Goal: Transaction & Acquisition: Purchase product/service

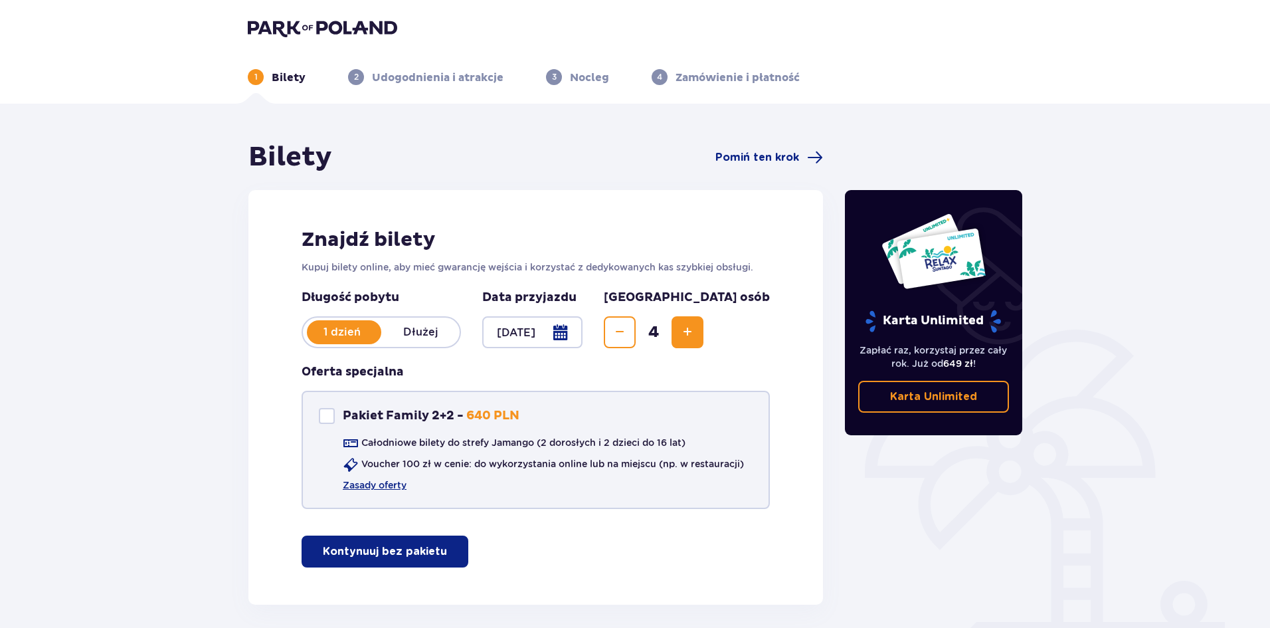
click at [329, 413] on div at bounding box center [327, 416] width 16 height 16
checkbox input "true"
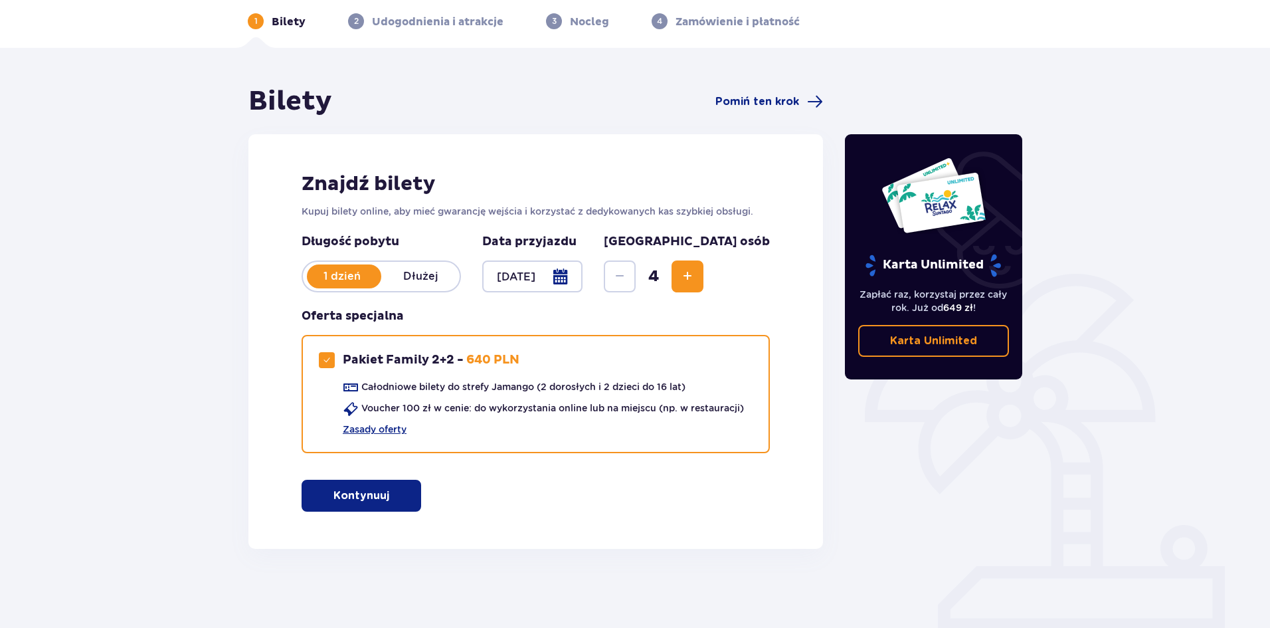
scroll to position [56, 0]
click at [367, 494] on p "Kontynuuj" at bounding box center [361, 495] width 56 height 15
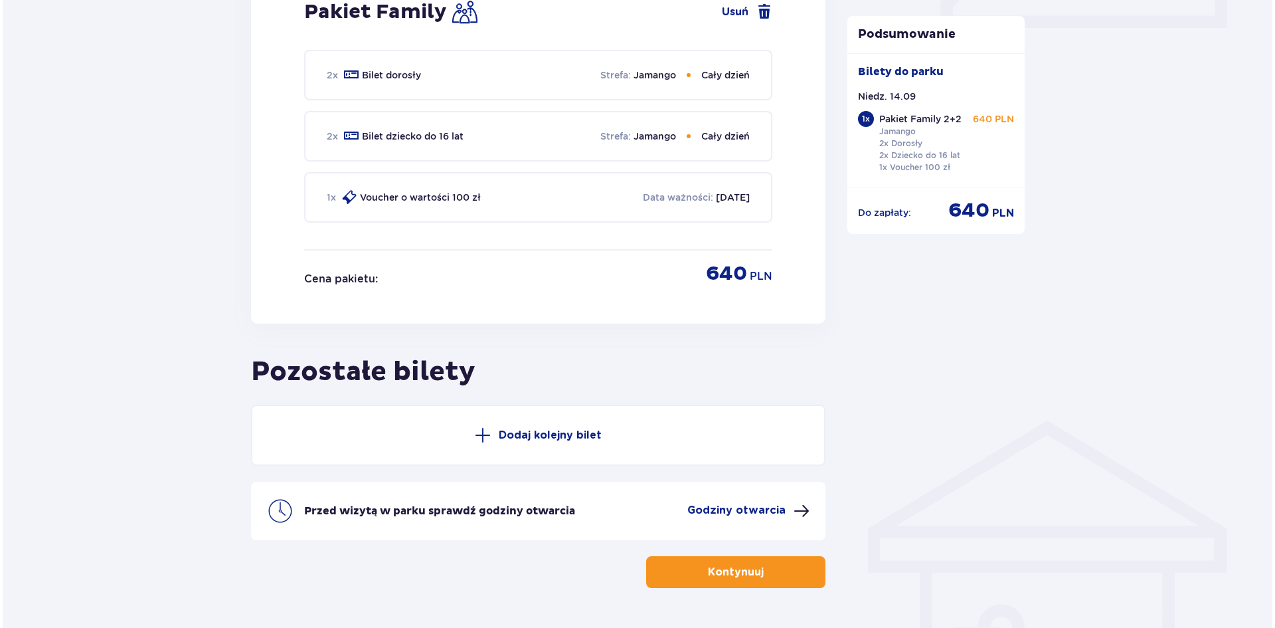
scroll to position [698, 0]
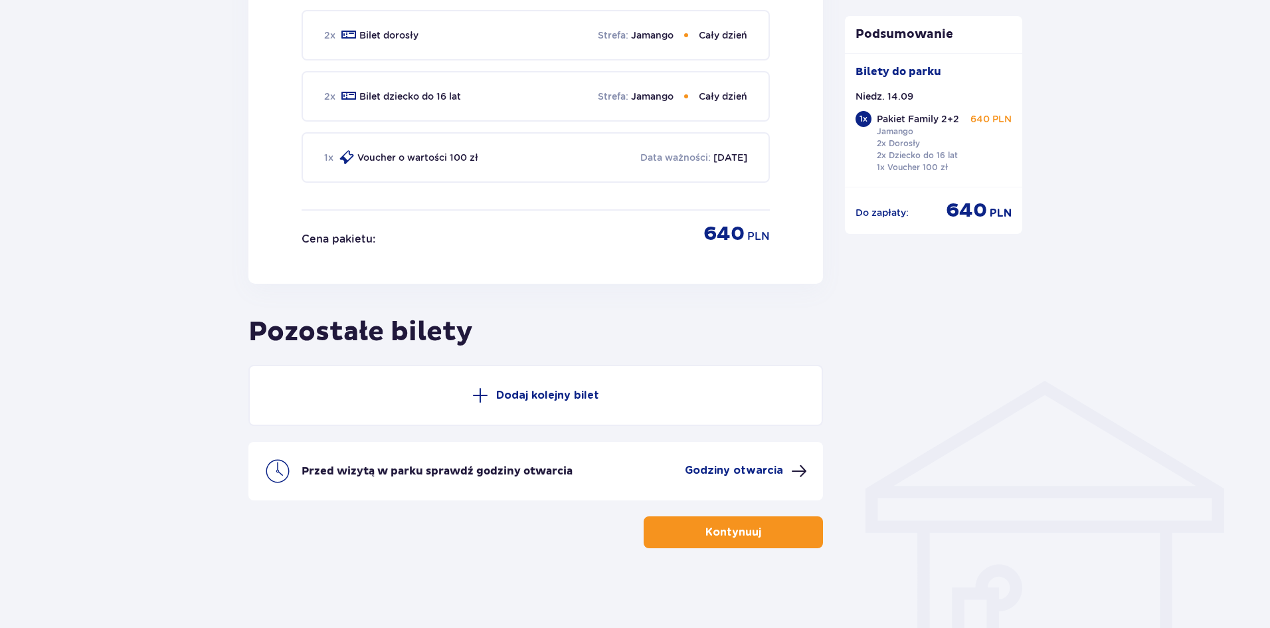
click at [776, 471] on p "Godziny otwarcia" at bounding box center [734, 470] width 98 height 15
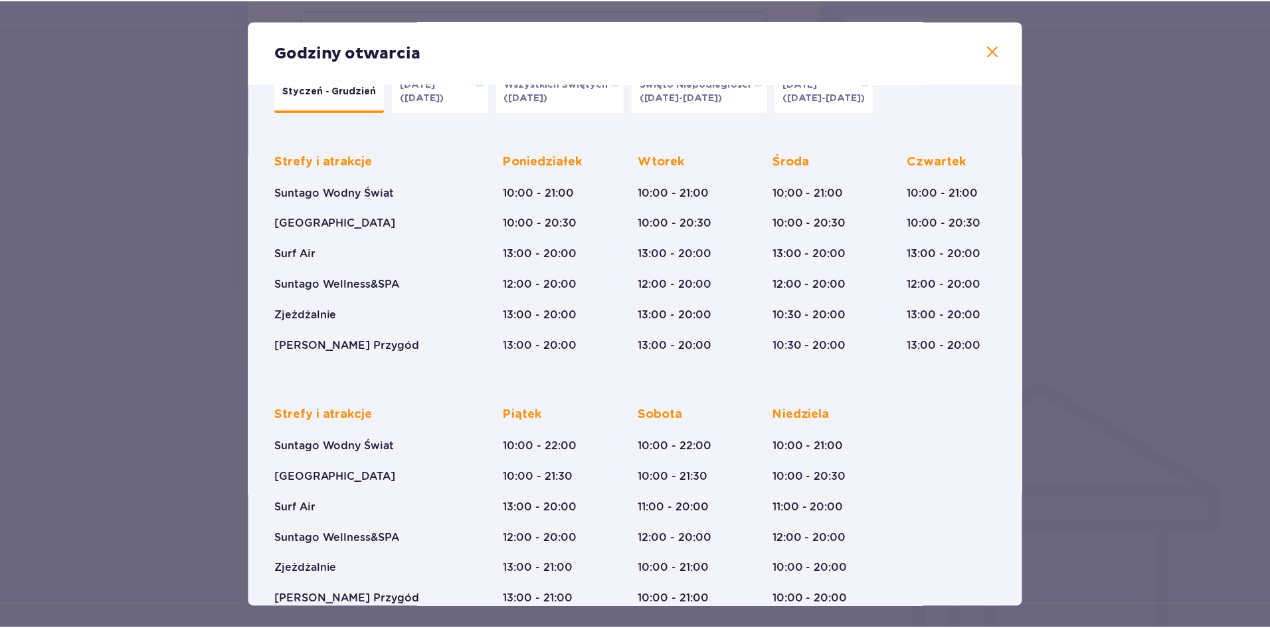
scroll to position [62, 0]
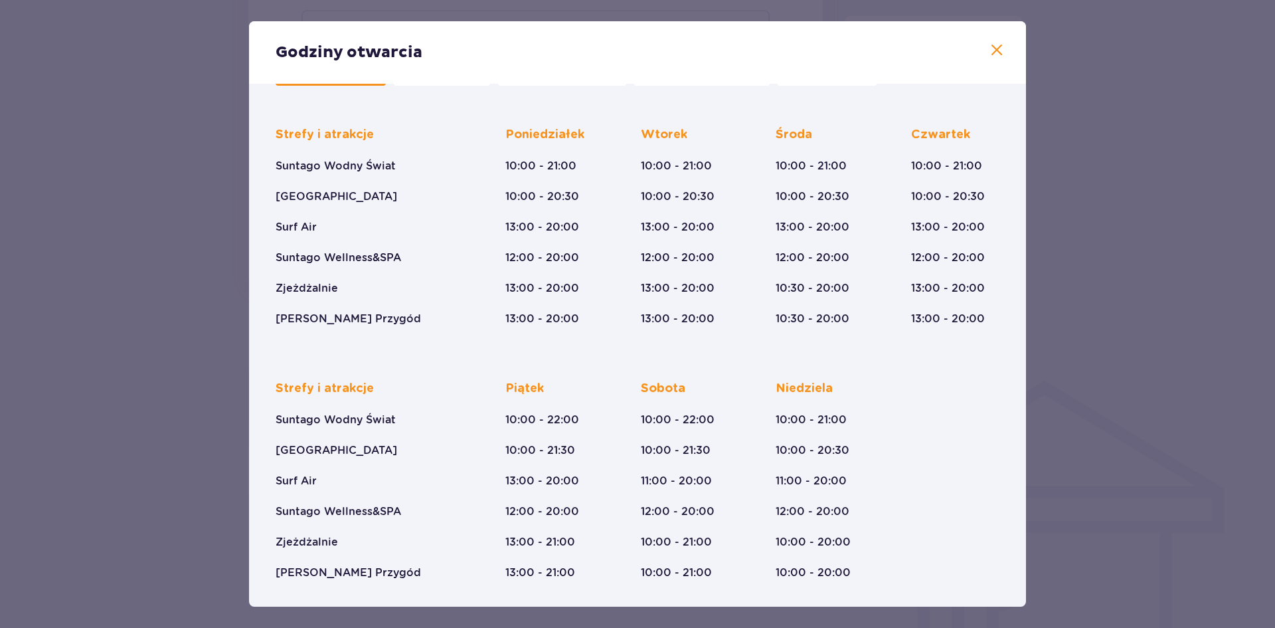
click at [890, 188] on div "Strefy i atrakcje Suntago Wodny Świat Crocodile Island Surf Air Suntago Wellnes…" at bounding box center [638, 216] width 724 height 221
click at [996, 47] on span at bounding box center [997, 51] width 16 height 16
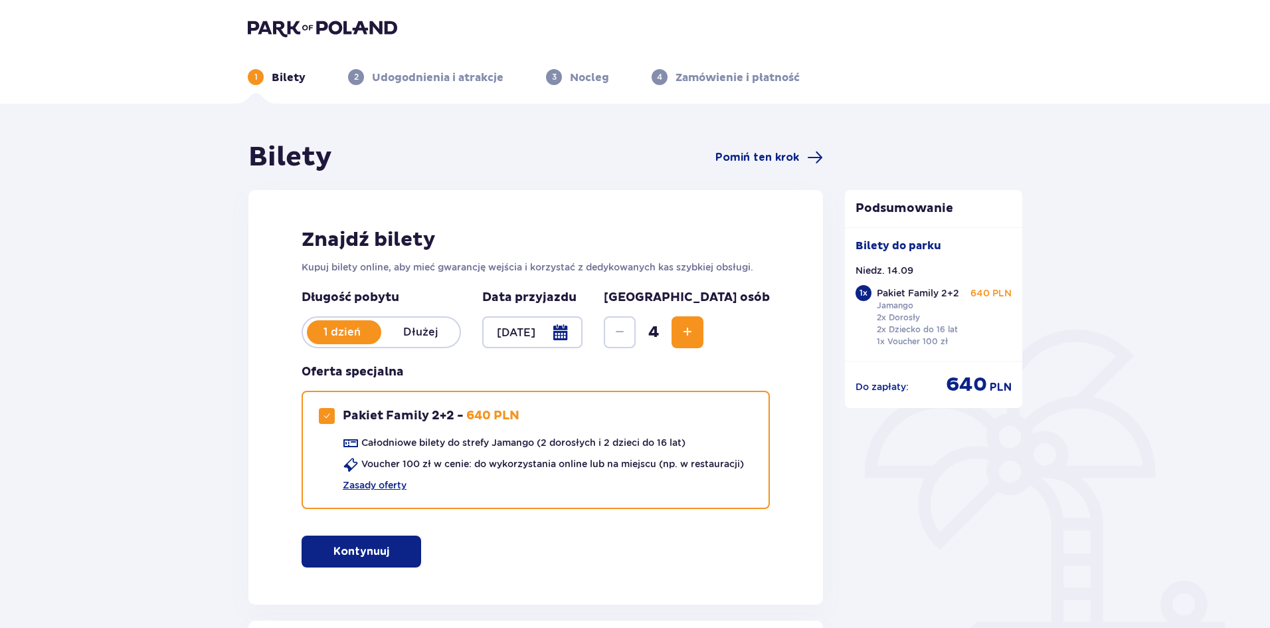
drag, startPoint x: 444, startPoint y: 68, endPoint x: 448, endPoint y: 76, distance: 8.0
click at [444, 70] on div "1 Bilety 2 Udogodnienia i atrakcje 3 Nocleg 4 Zamówienie i płatność" at bounding box center [635, 61] width 796 height 48
click at [449, 76] on p "Udogodnienia i atrakcje" at bounding box center [438, 77] width 132 height 15
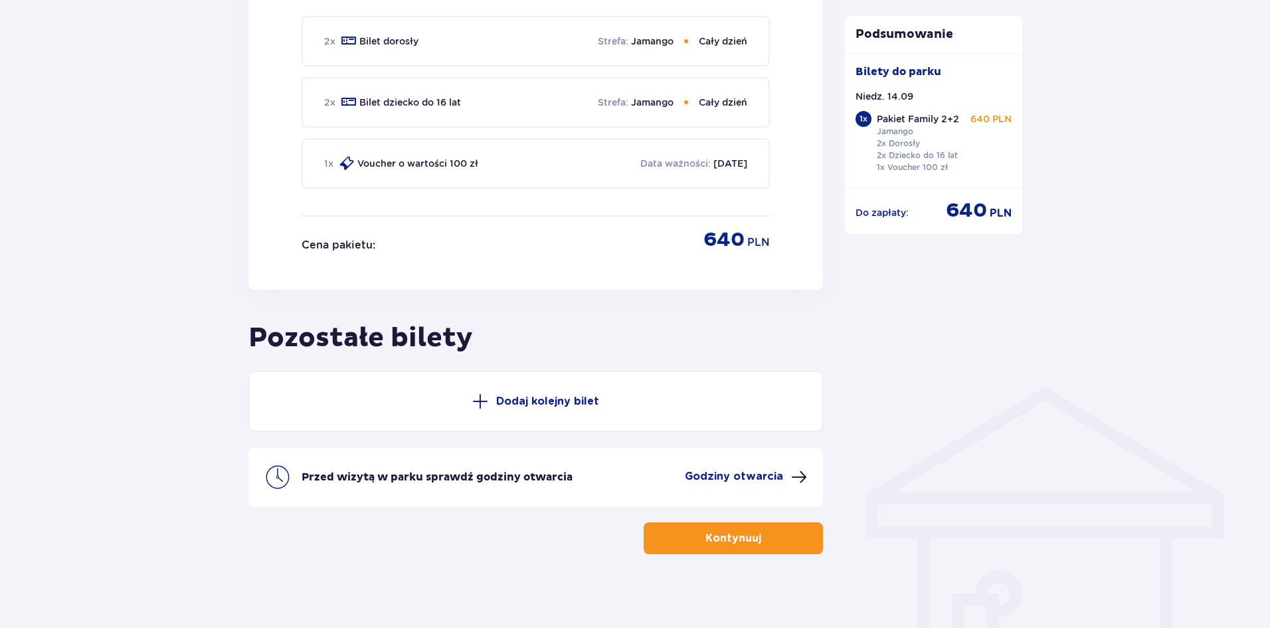
scroll to position [698, 0]
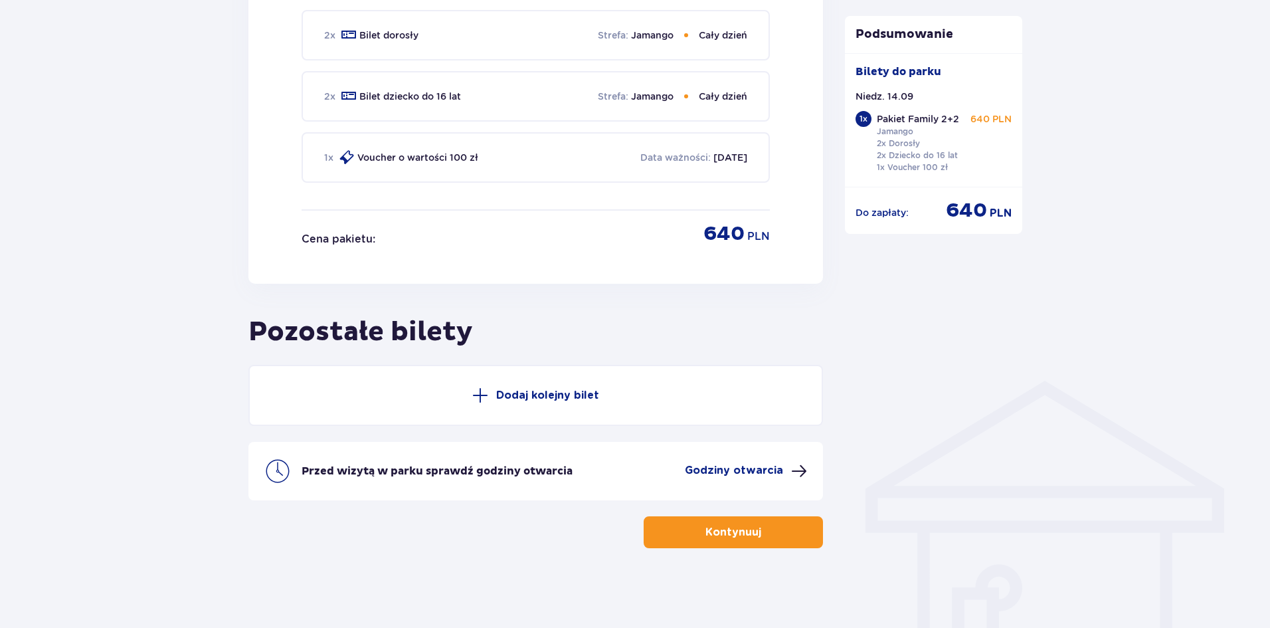
click at [774, 527] on button "Kontynuuj" at bounding box center [733, 532] width 179 height 32
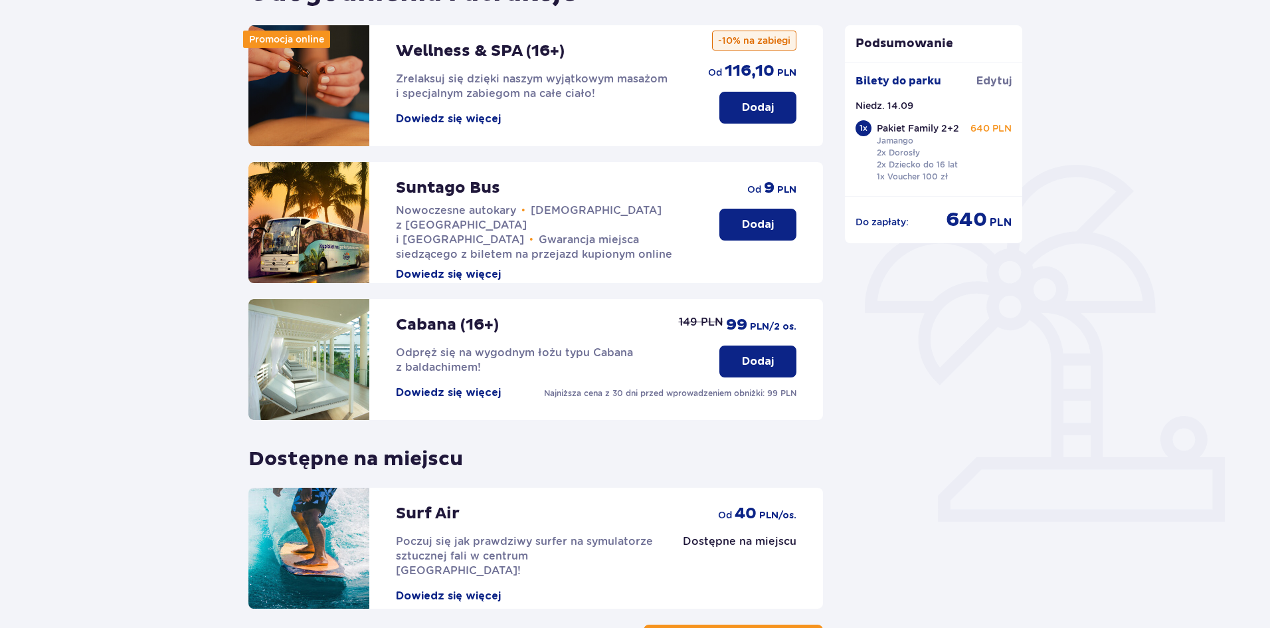
scroll to position [273, 0]
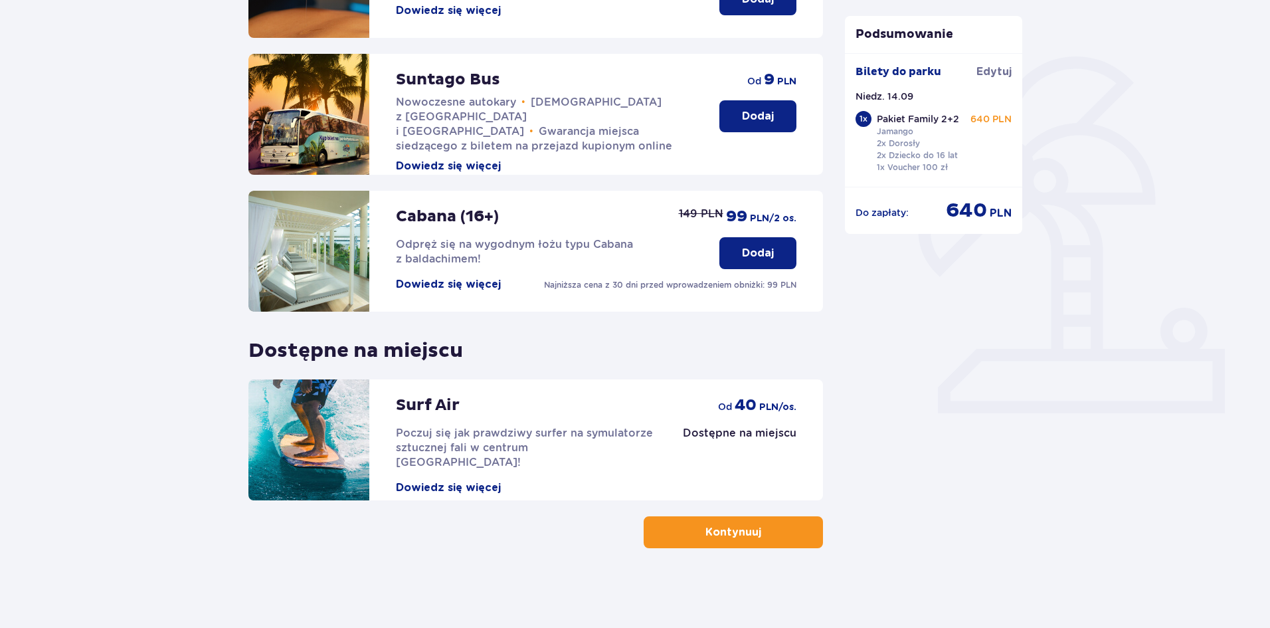
click at [747, 433] on p "Dostępne na miejscu" at bounding box center [740, 433] width 114 height 15
click at [472, 480] on button "Dowiedz się więcej" at bounding box center [448, 487] width 105 height 15
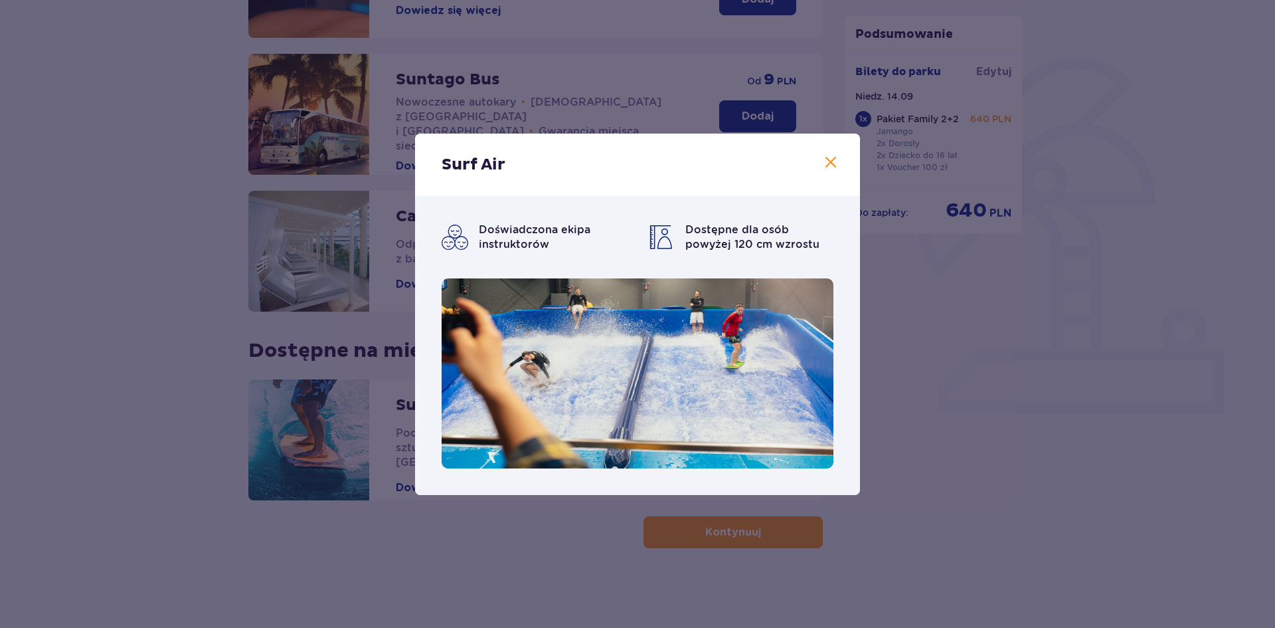
click at [827, 165] on span at bounding box center [831, 163] width 16 height 16
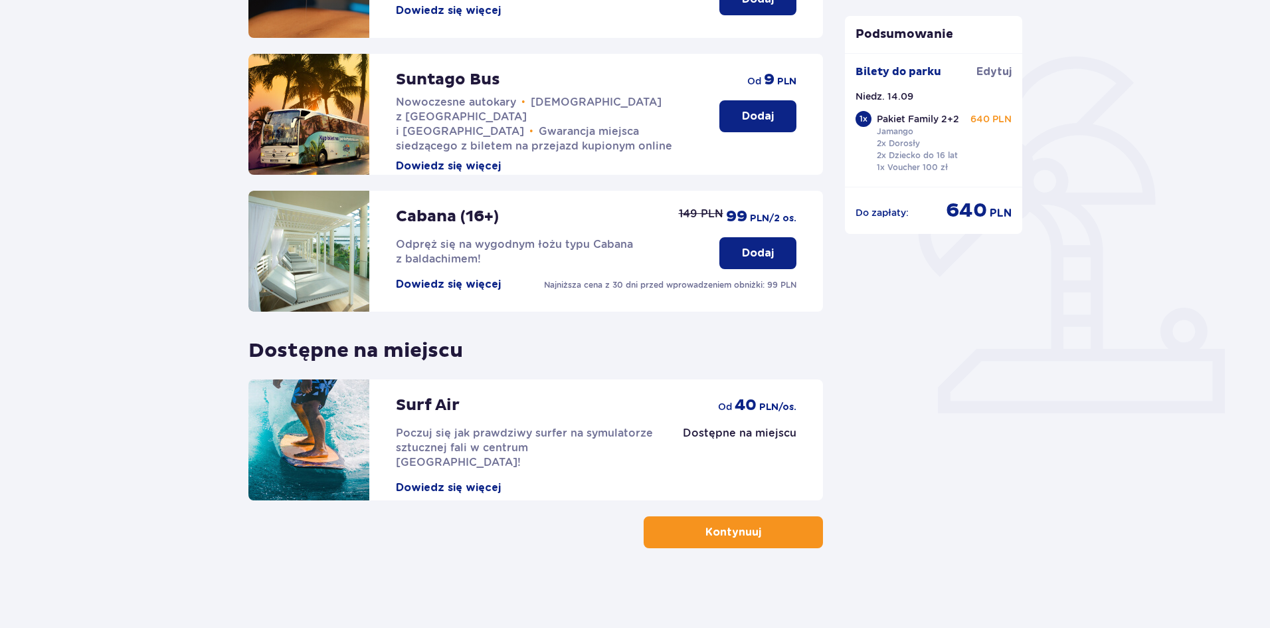
click at [753, 413] on p "40" at bounding box center [746, 405] width 22 height 20
click at [817, 525] on button "Kontynuuj" at bounding box center [733, 532] width 179 height 32
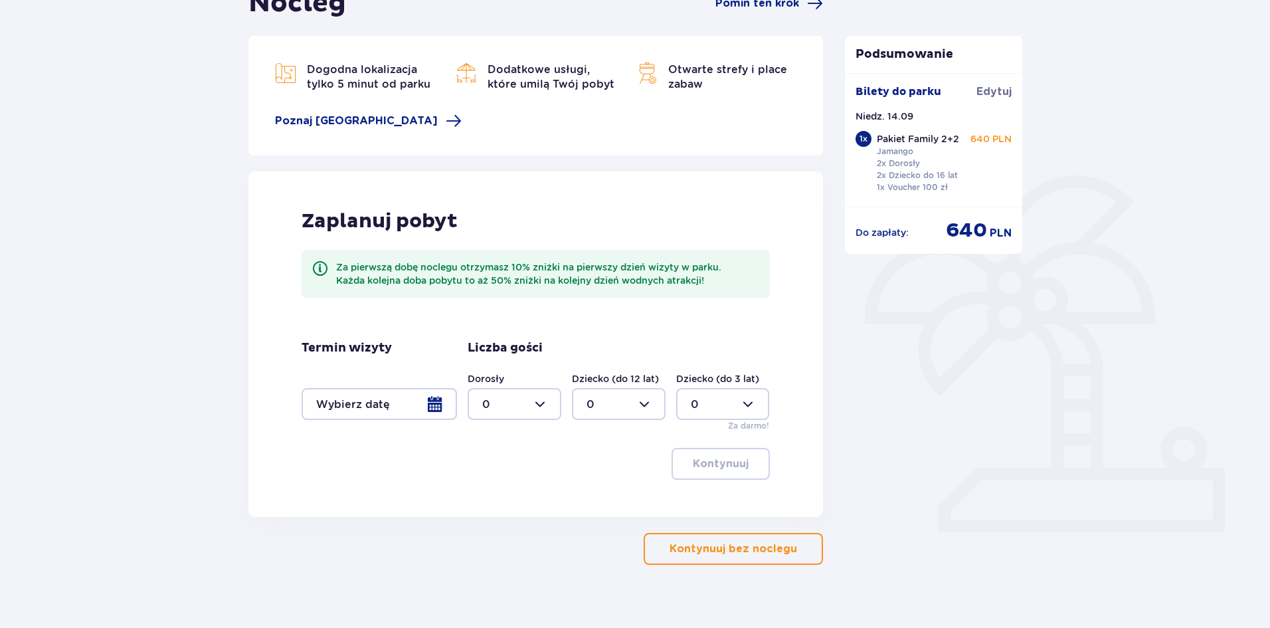
scroll to position [171, 0]
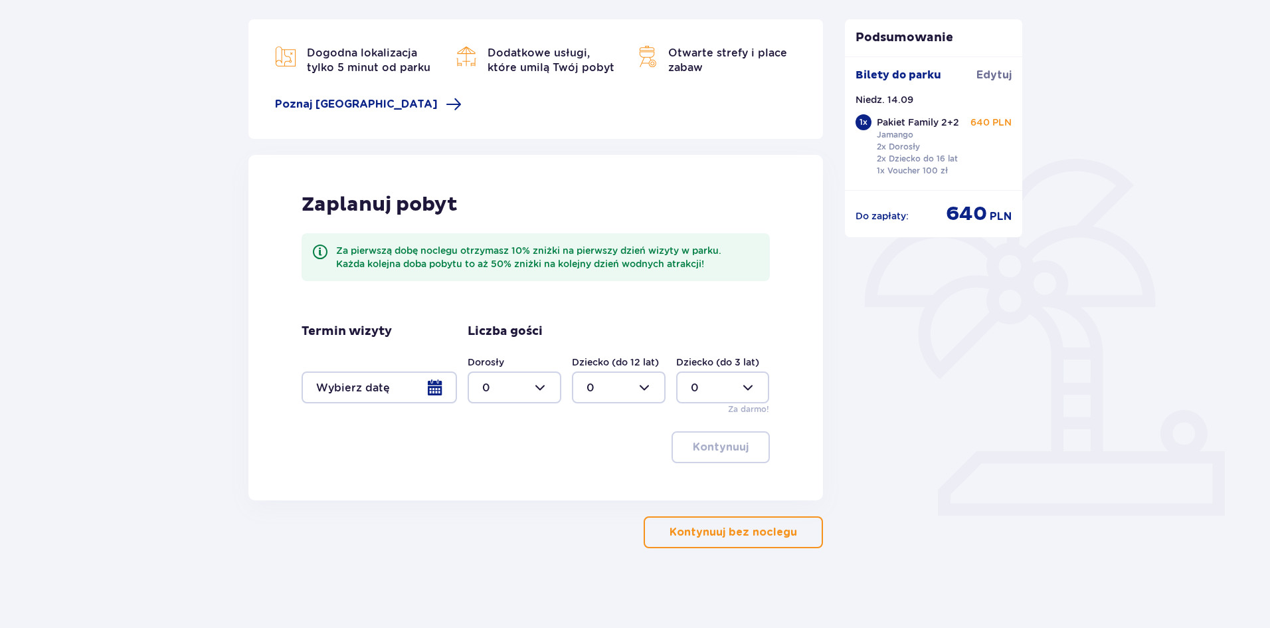
click at [442, 391] on div at bounding box center [379, 387] width 155 height 32
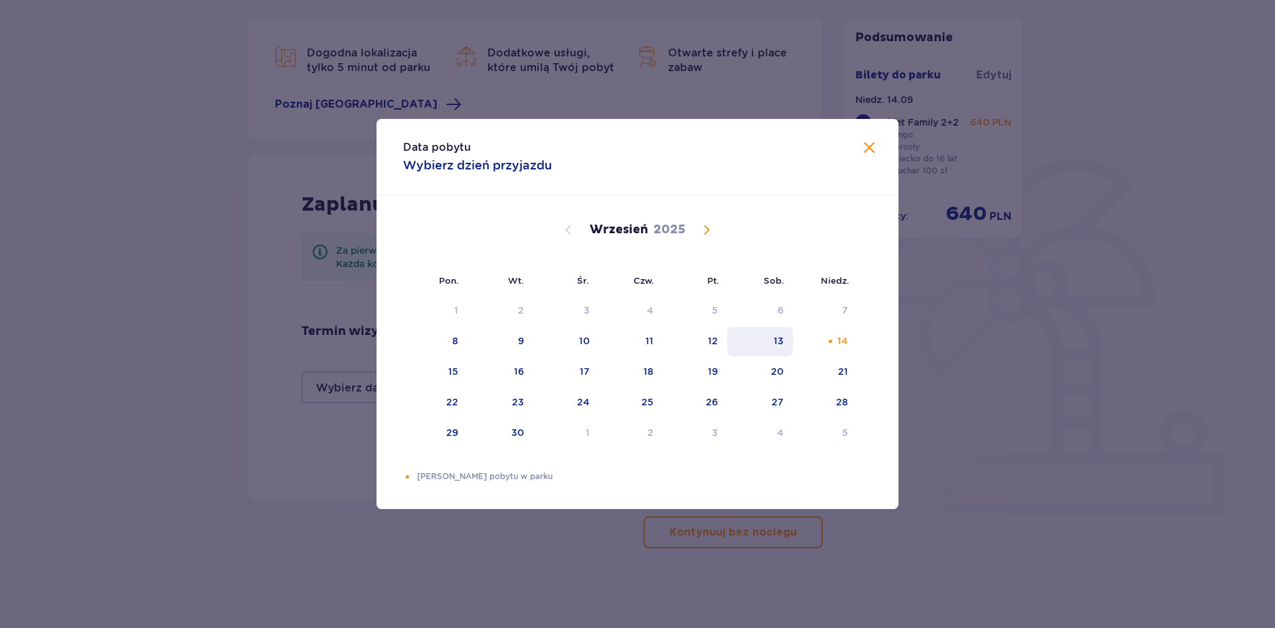
click at [785, 346] on div "13" at bounding box center [760, 341] width 66 height 29
click at [854, 337] on div "14" at bounding box center [825, 341] width 64 height 29
type input "[DATE] - [DATE]"
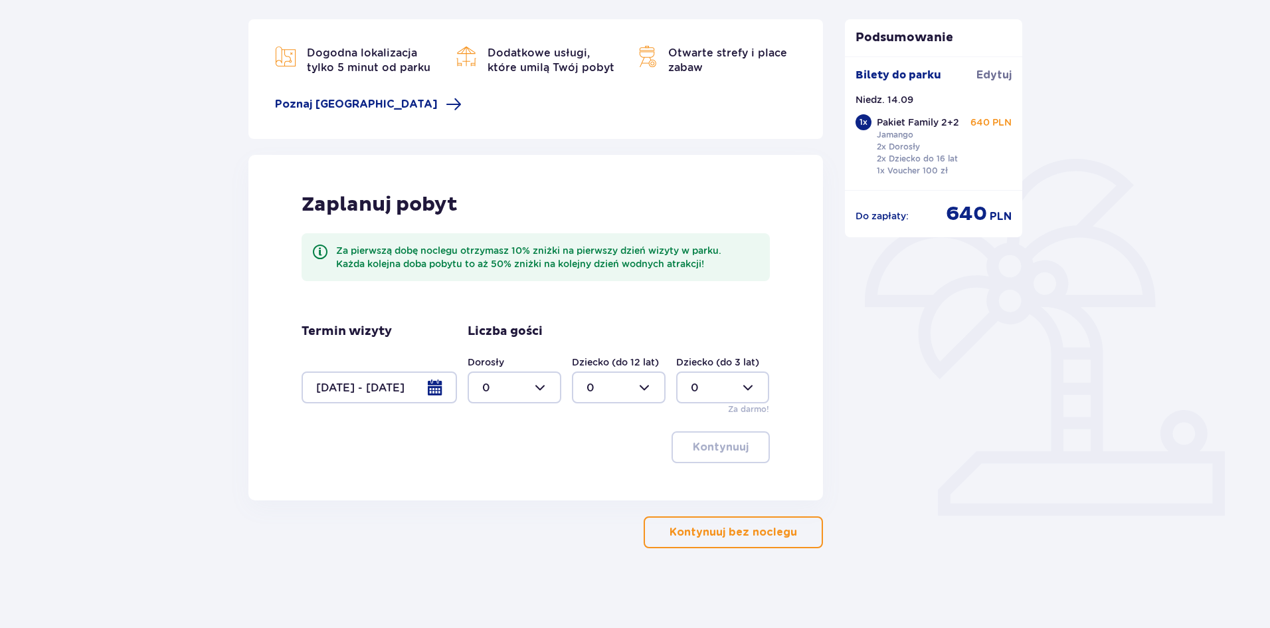
click at [543, 393] on div at bounding box center [515, 387] width 94 height 32
drag, startPoint x: 523, startPoint y: 478, endPoint x: 561, endPoint y: 455, distance: 44.1
click at [523, 477] on div "2" at bounding box center [514, 483] width 64 height 15
type input "2"
click at [642, 386] on div at bounding box center [619, 387] width 94 height 32
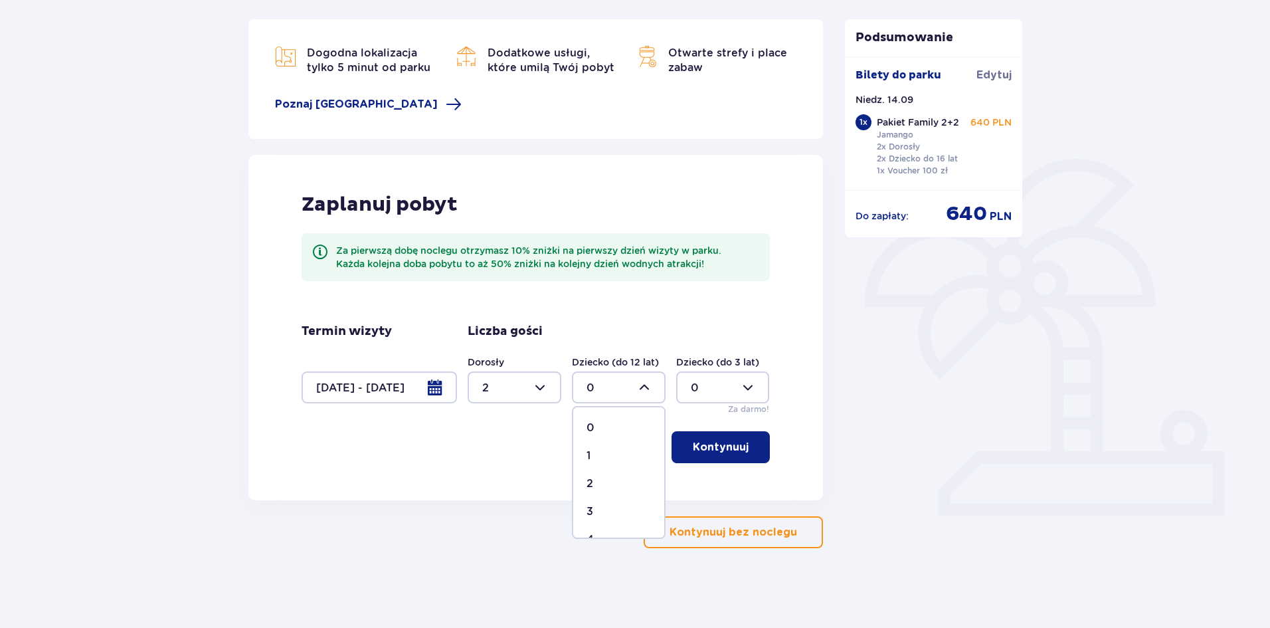
click at [624, 485] on div "2" at bounding box center [619, 483] width 64 height 15
type input "2"
click at [733, 444] on p "Kontynuuj" at bounding box center [721, 447] width 56 height 15
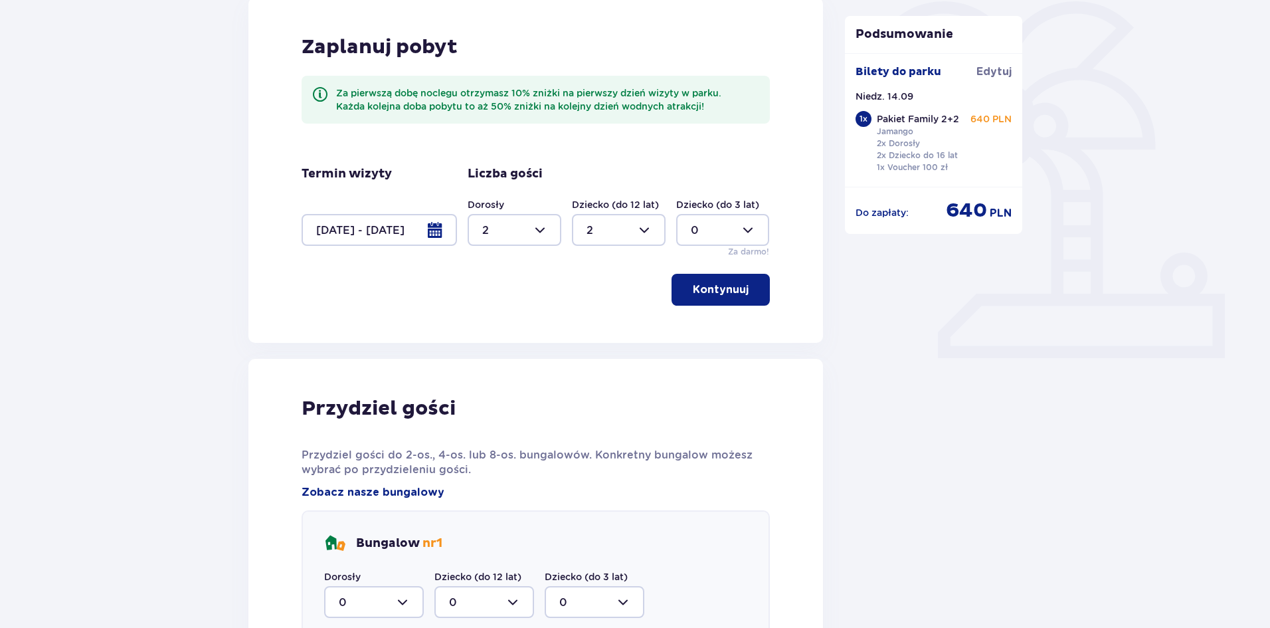
scroll to position [285, 0]
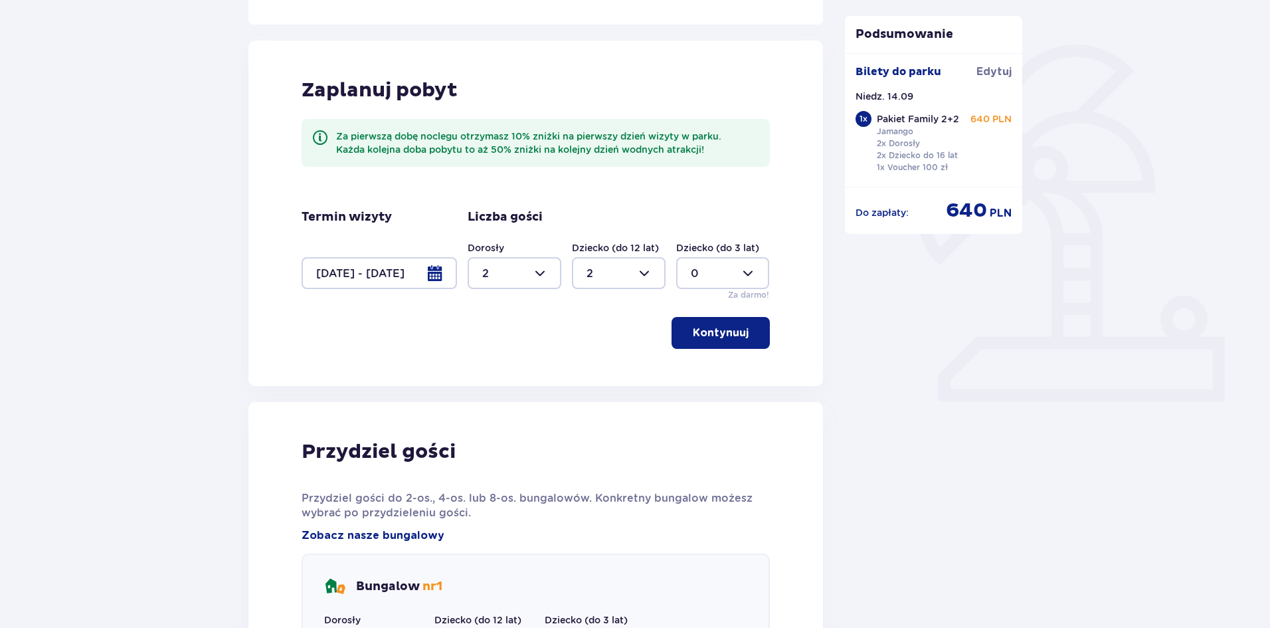
click at [753, 326] on span "button" at bounding box center [751, 333] width 16 height 16
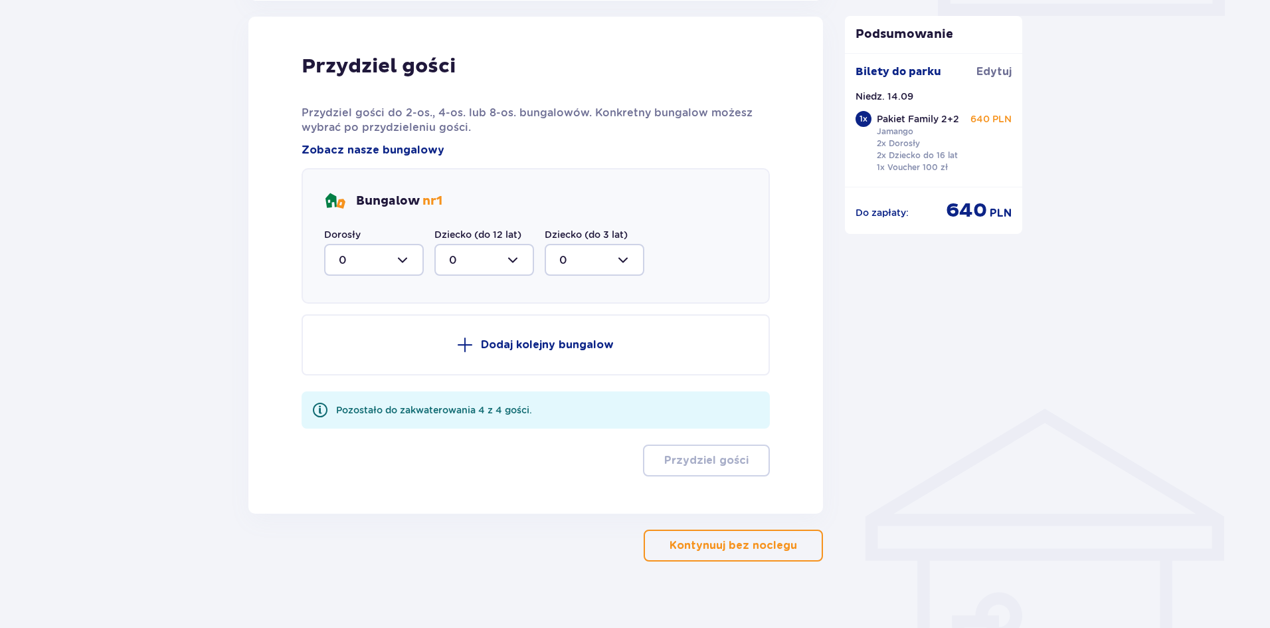
scroll to position [671, 0]
click at [409, 260] on div at bounding box center [374, 259] width 100 height 32
drag, startPoint x: 389, startPoint y: 344, endPoint x: 387, endPoint y: 351, distance: 6.8
click at [388, 351] on span "2" at bounding box center [374, 355] width 97 height 28
type input "2"
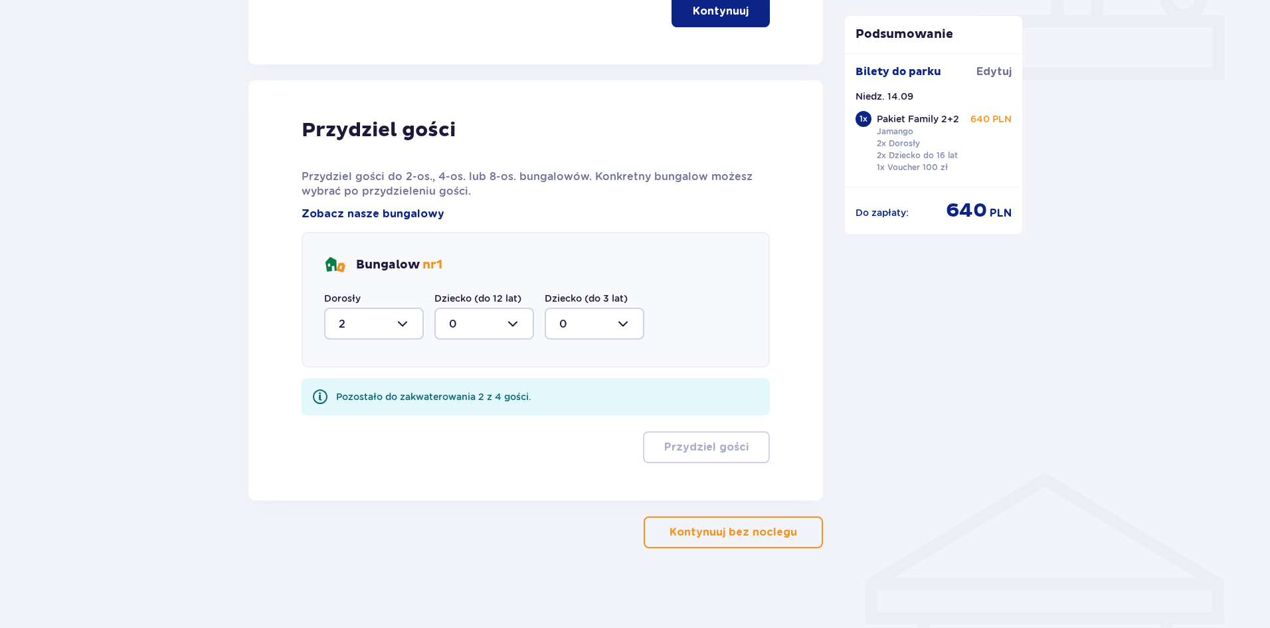
scroll to position [607, 0]
click at [517, 333] on div at bounding box center [484, 324] width 100 height 32
click at [507, 411] on span "2" at bounding box center [484, 420] width 97 height 28
type input "2"
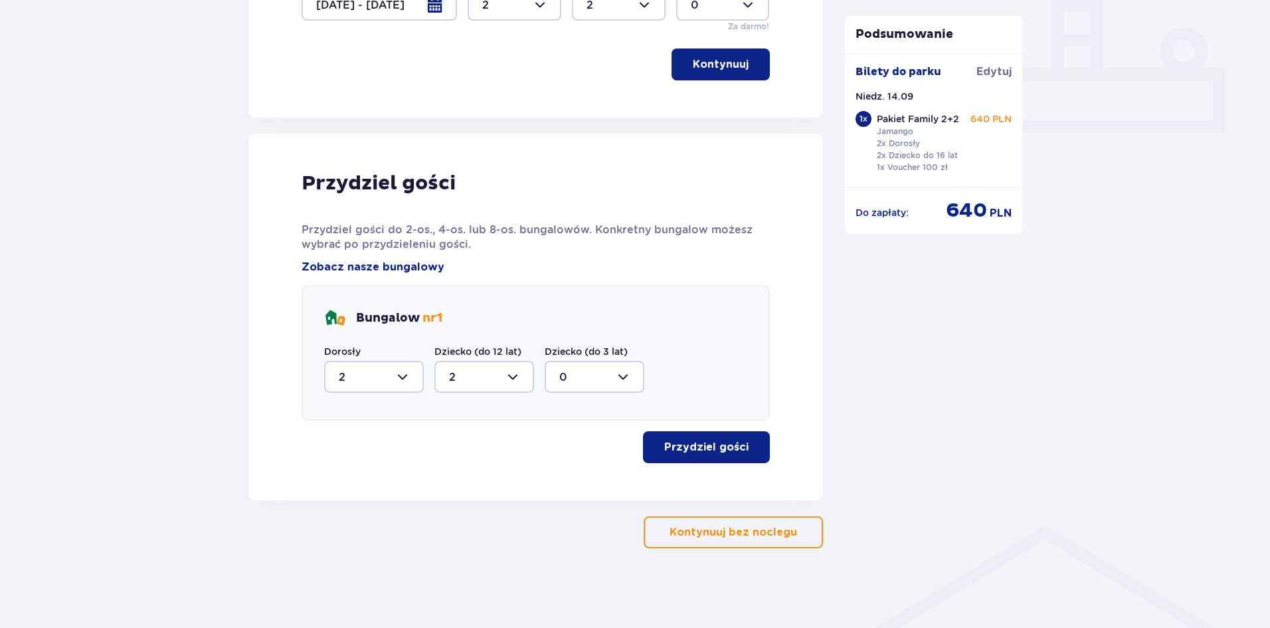
scroll to position [553, 0]
click at [695, 456] on button "Przydziel gości" at bounding box center [706, 447] width 127 height 32
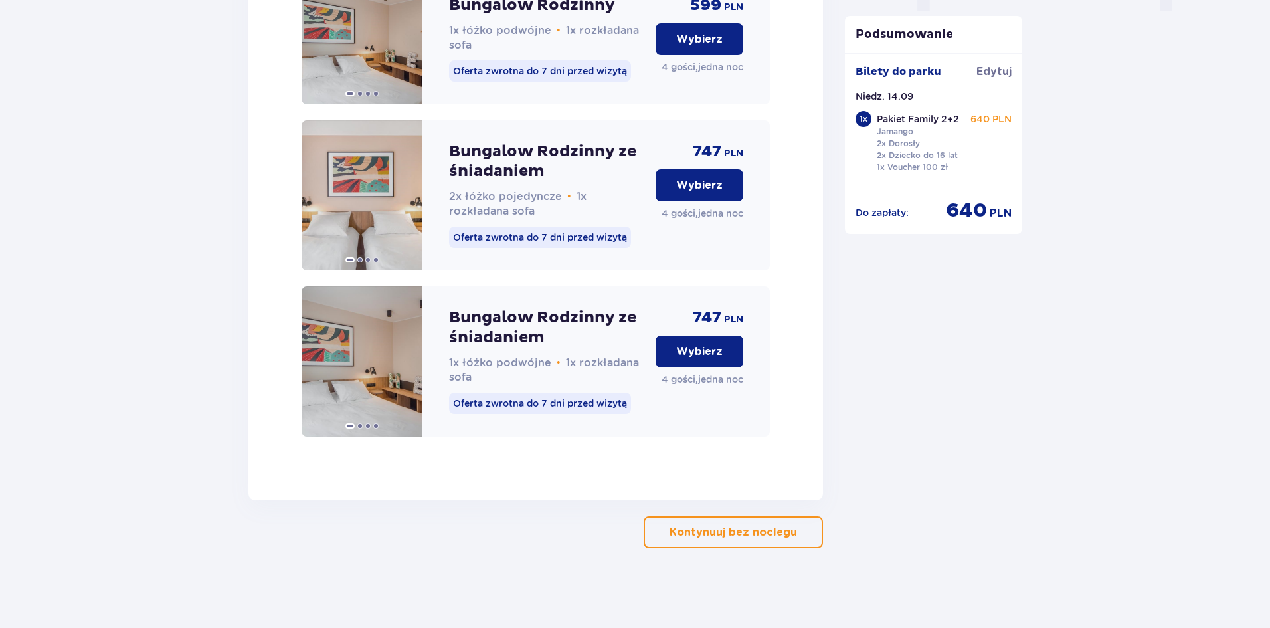
scroll to position [1436, 0]
click at [521, 409] on p "Oferta zwrotna do 7 dni przed wizytą" at bounding box center [540, 403] width 182 height 21
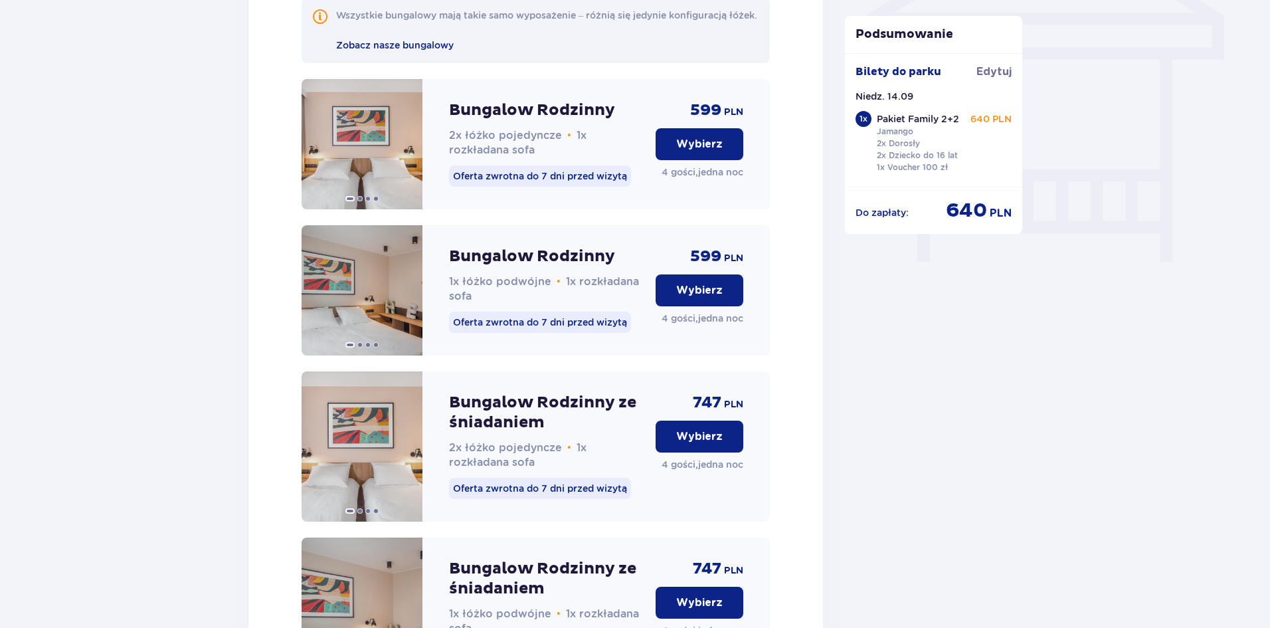
scroll to position [1170, 0]
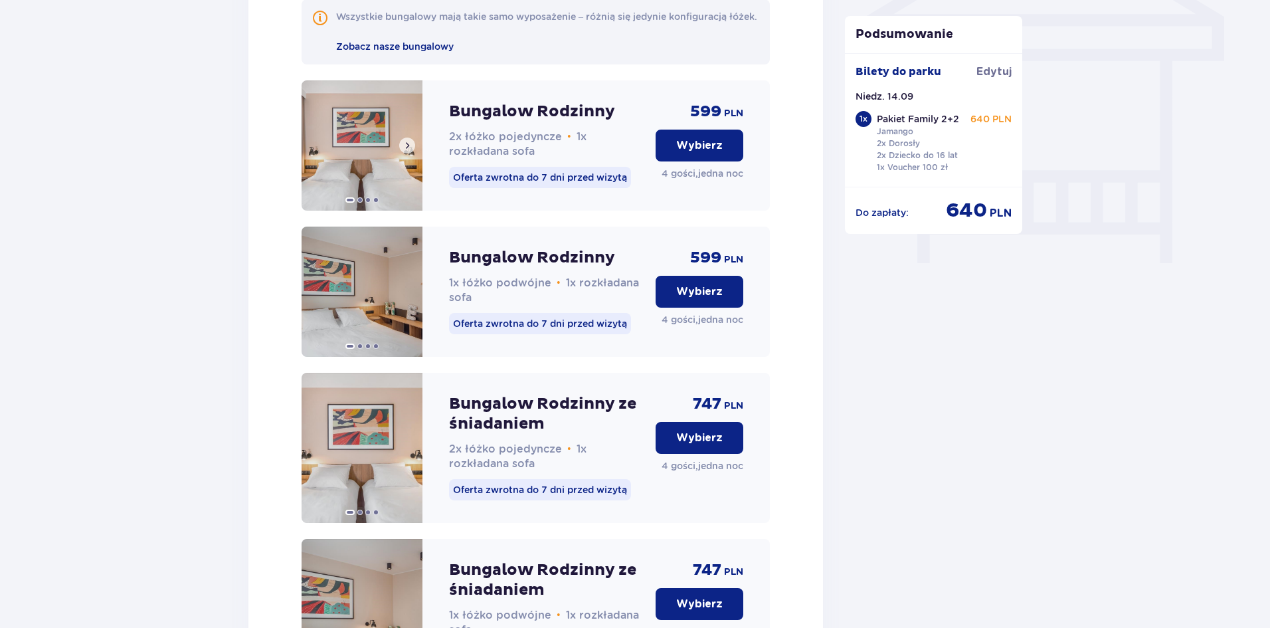
click at [399, 175] on img at bounding box center [362, 145] width 121 height 130
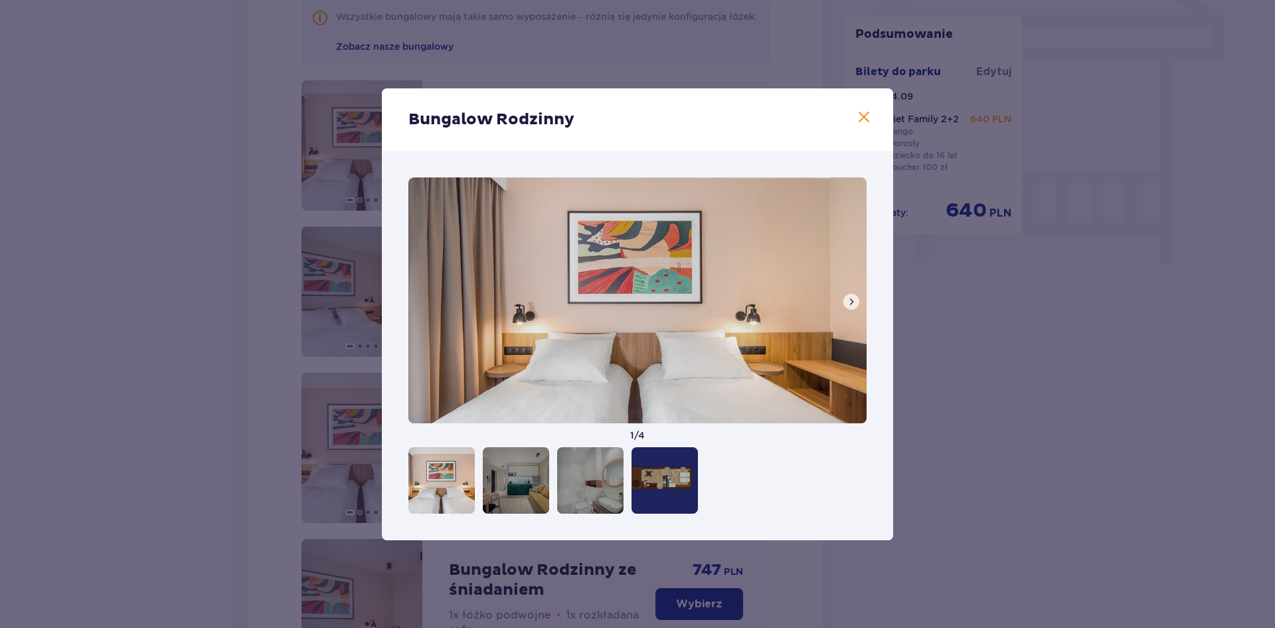
click at [854, 294] on button at bounding box center [852, 302] width 16 height 16
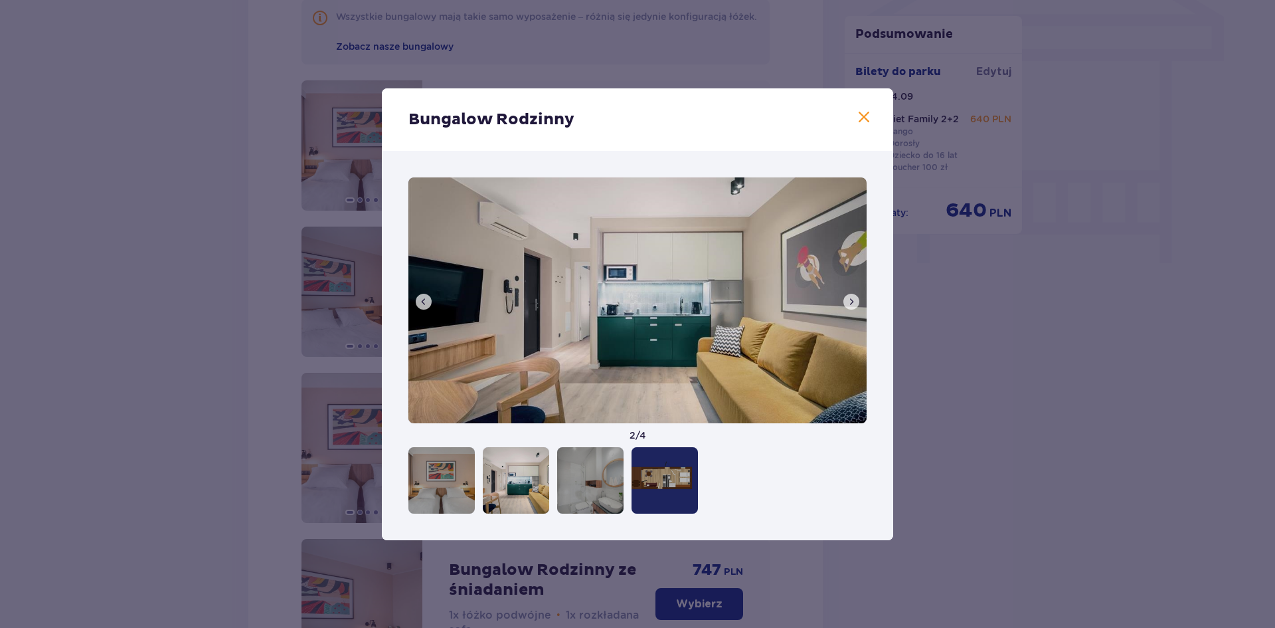
click at [854, 294] on button at bounding box center [852, 302] width 16 height 16
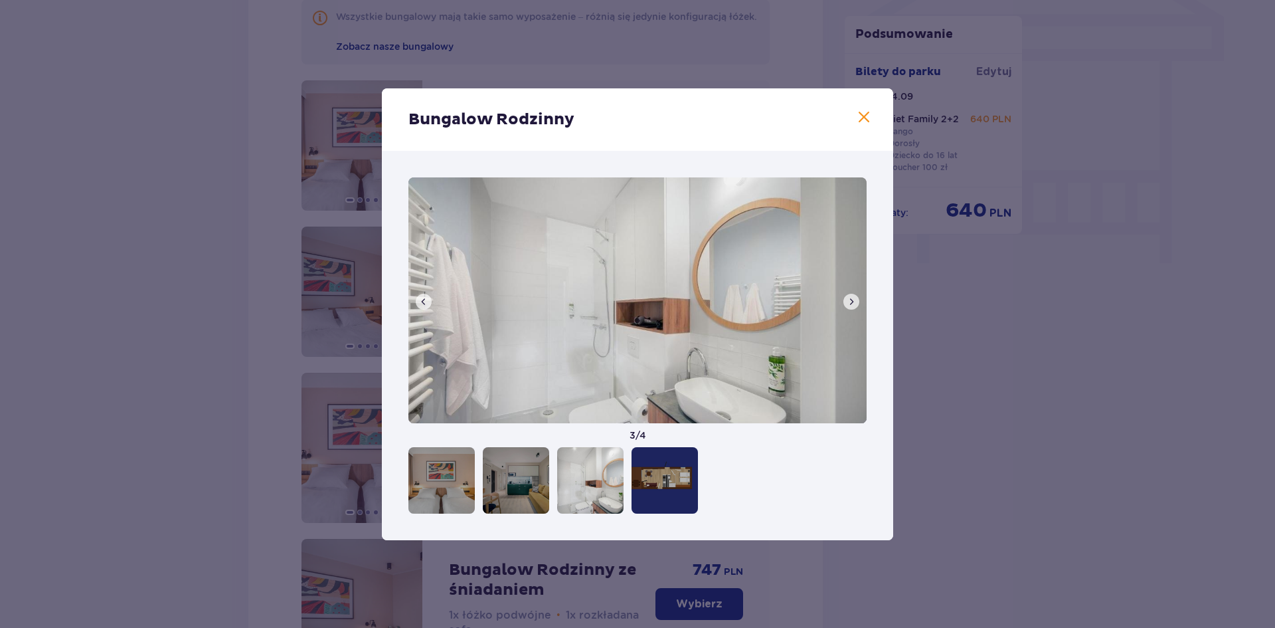
click at [854, 294] on button at bounding box center [852, 302] width 16 height 16
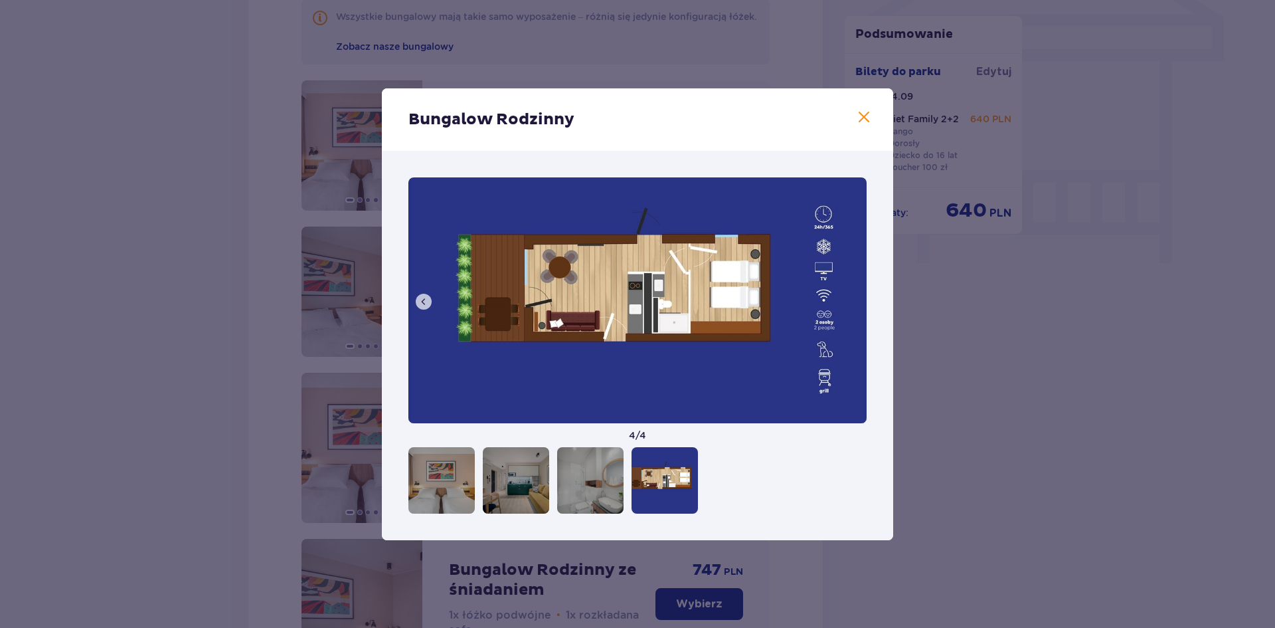
click at [854, 294] on img at bounding box center [638, 300] width 458 height 246
click at [868, 118] on span at bounding box center [864, 118] width 16 height 16
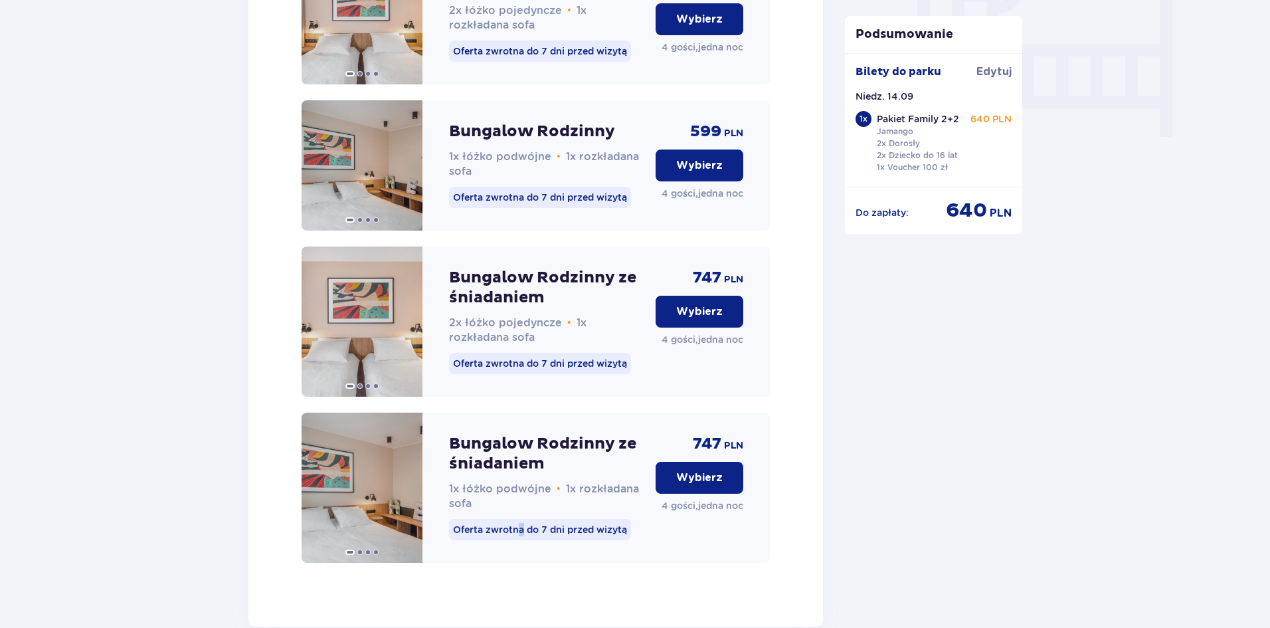
scroll to position [1303, 0]
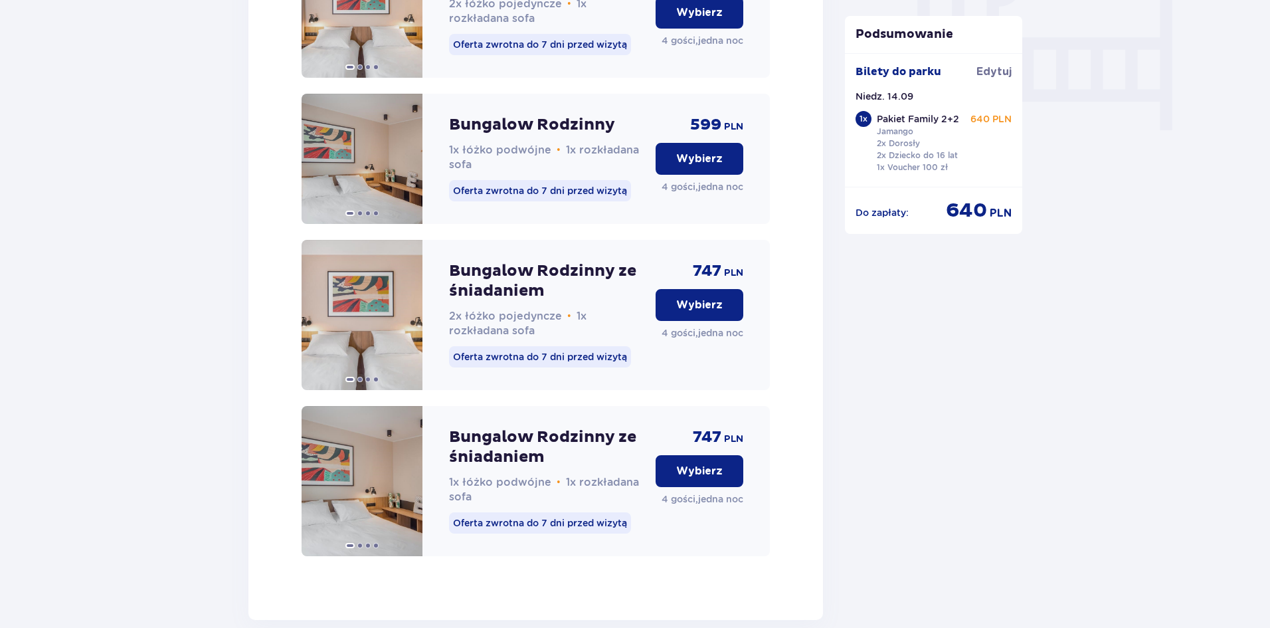
click at [565, 277] on p "Bungalow Rodzinny ze śniadaniem" at bounding box center [547, 281] width 196 height 40
click at [601, 367] on p "Oferta zwrotna do 7 dni przed wizytą" at bounding box center [540, 356] width 182 height 21
click at [555, 286] on p "Bungalow Rodzinny ze śniadaniem" at bounding box center [547, 281] width 196 height 40
drag, startPoint x: 575, startPoint y: 304, endPoint x: 431, endPoint y: 289, distance: 144.3
click at [431, 289] on div "Bungalow Rodzinny ze śniadaniem 2x łóżko pojedyncze • 1x rozkładana sofa Oferta…" at bounding box center [536, 315] width 468 height 150
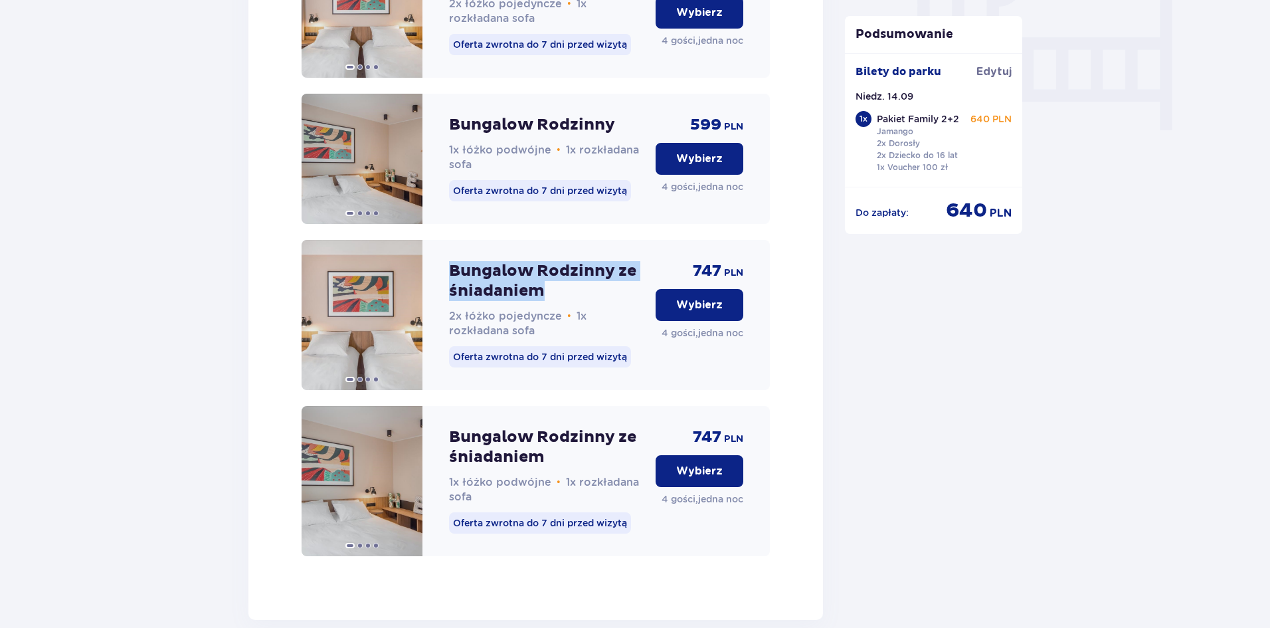
click at [694, 312] on p "Wybierz" at bounding box center [699, 305] width 47 height 15
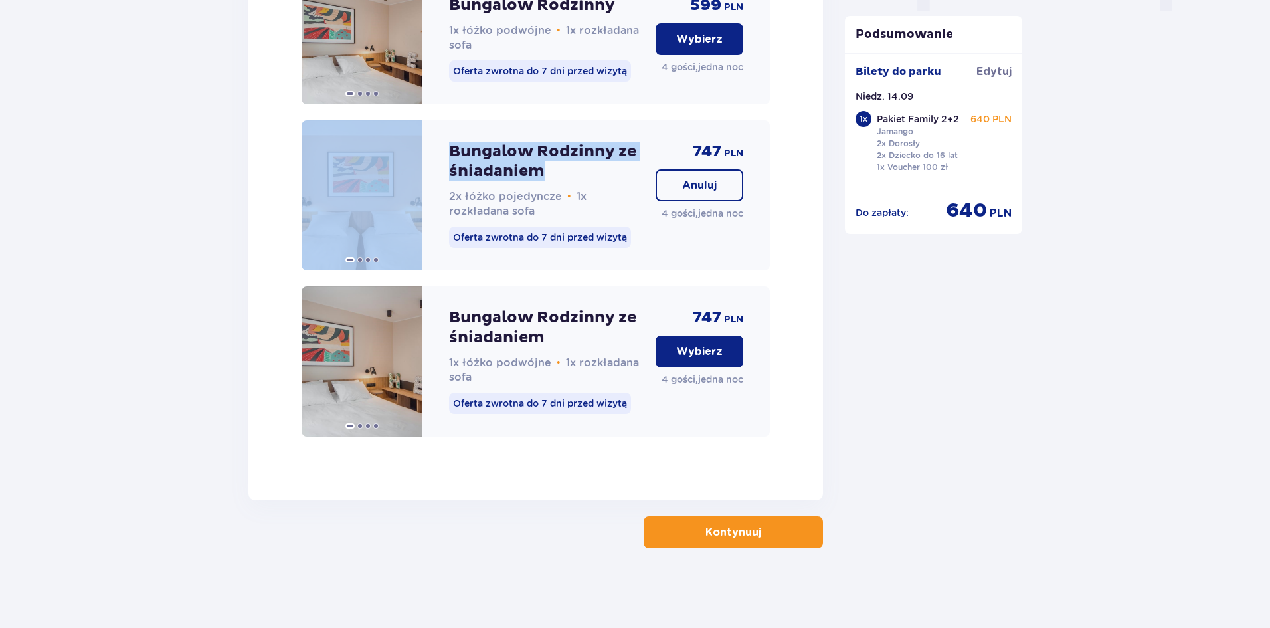
scroll to position [1436, 0]
click at [581, 159] on p "Bungalow Rodzinny ze śniadaniem" at bounding box center [547, 161] width 196 height 40
drag, startPoint x: 729, startPoint y: 189, endPoint x: 516, endPoint y: 225, distance: 216.4
click at [728, 189] on button "Anuluj" at bounding box center [700, 185] width 88 height 32
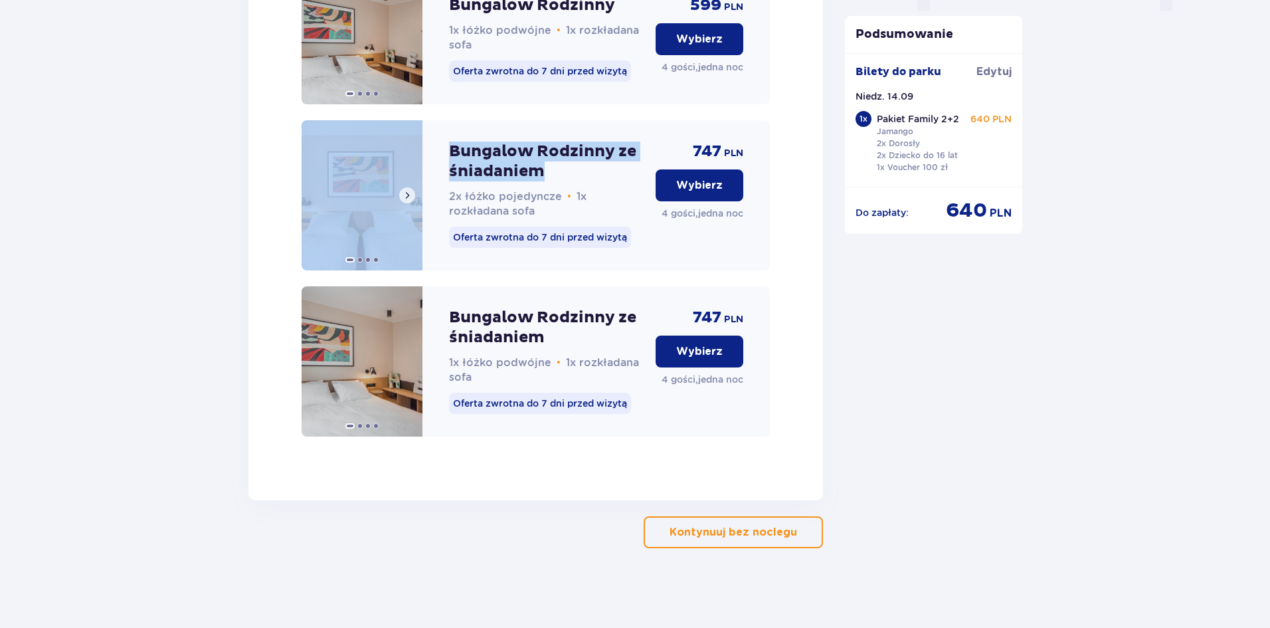
click at [355, 231] on img at bounding box center [362, 195] width 121 height 150
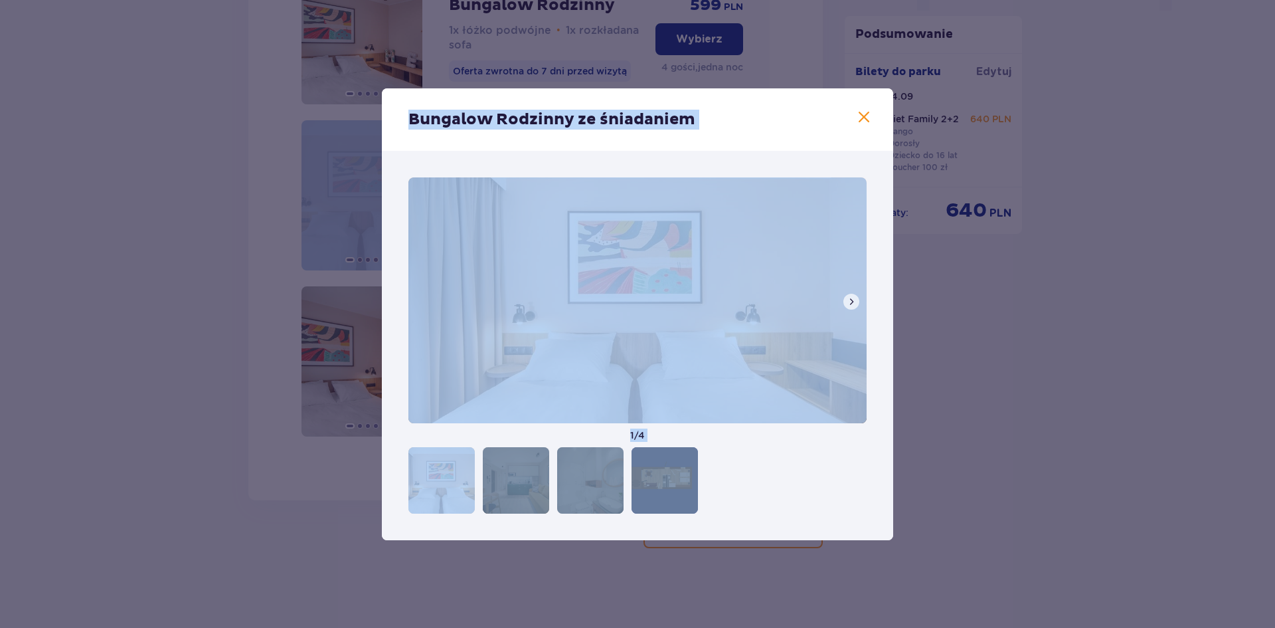
click at [860, 114] on span at bounding box center [864, 118] width 16 height 16
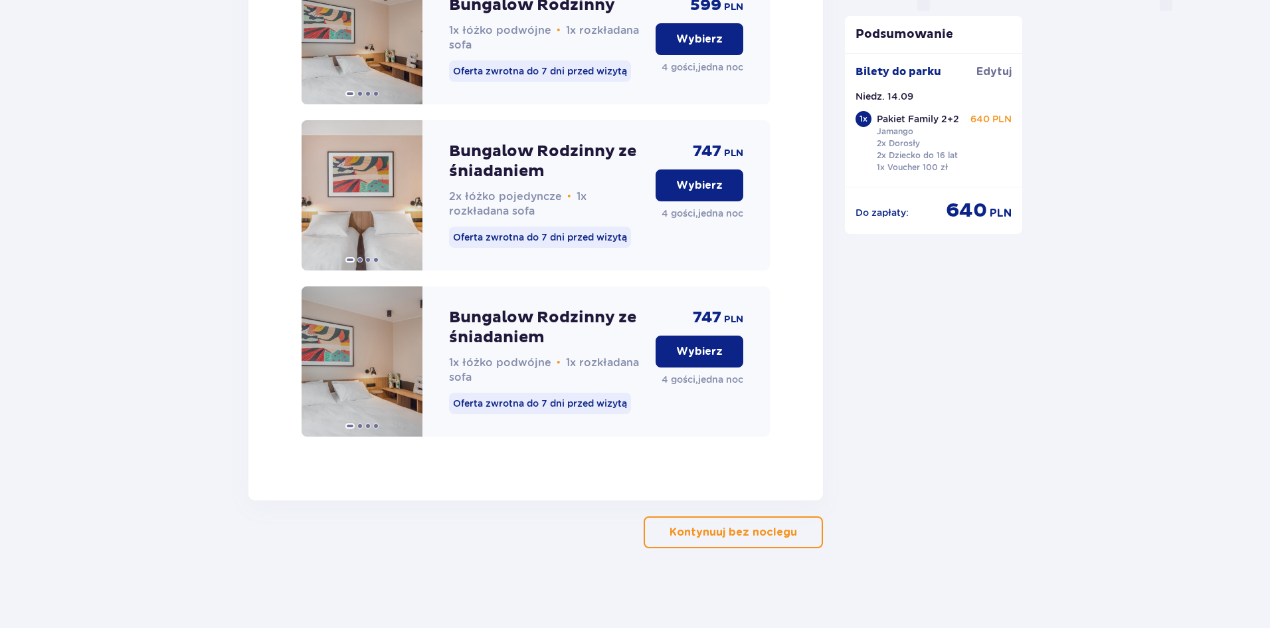
drag, startPoint x: 847, startPoint y: 380, endPoint x: 875, endPoint y: 374, distance: 28.5
click at [575, 154] on p "Bungalow Rodzinny ze śniadaniem" at bounding box center [547, 161] width 196 height 40
click at [456, 153] on p "Bungalow Rodzinny ze śniadaniem" at bounding box center [547, 161] width 196 height 40
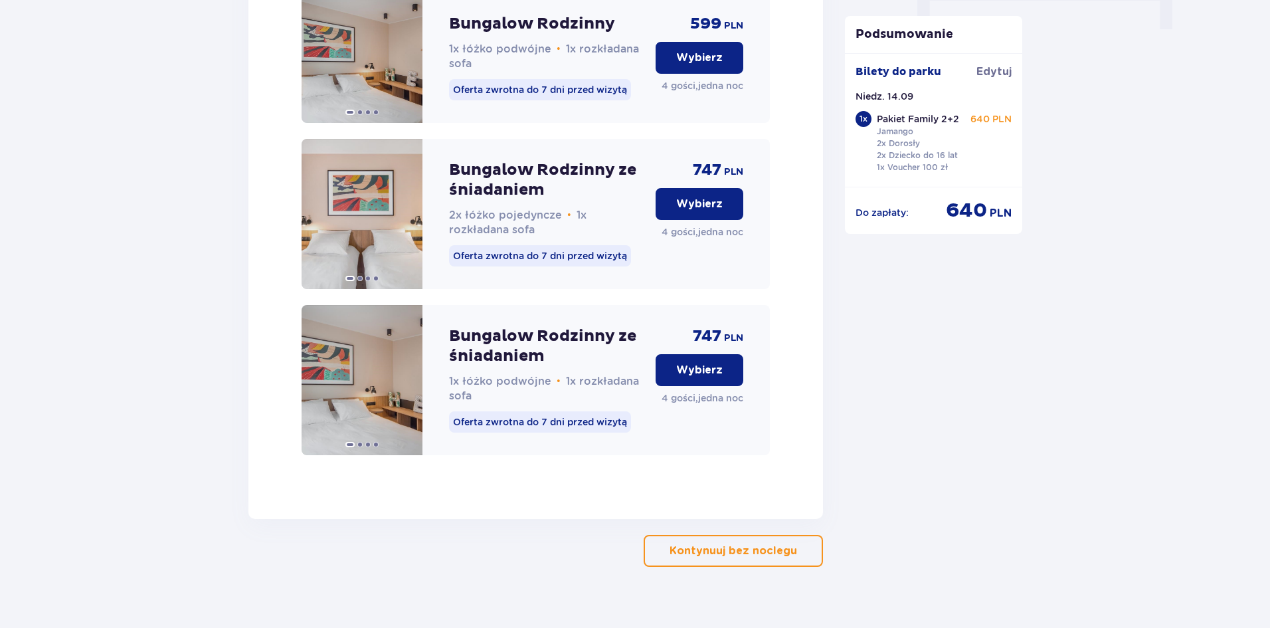
scroll to position [1303, 0]
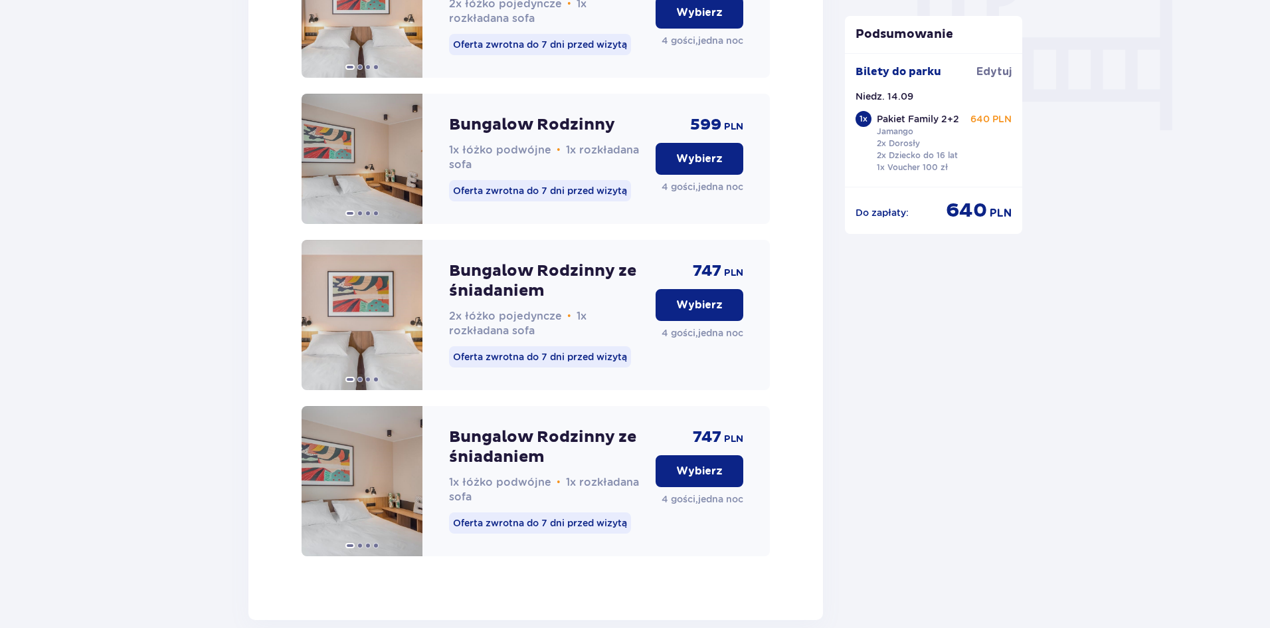
click at [547, 274] on div "Bungalow Rodzinny ze śniadaniem 2x łóżko pojedyncze • 1x rozkładana sofa Oferta…" at bounding box center [547, 315] width 196 height 150
drag, startPoint x: 548, startPoint y: 300, endPoint x: 549, endPoint y: 307, distance: 6.8
click at [548, 301] on p "Bungalow Rodzinny ze śniadaniem" at bounding box center [547, 281] width 196 height 40
drag, startPoint x: 549, startPoint y: 311, endPoint x: 440, endPoint y: 301, distance: 109.4
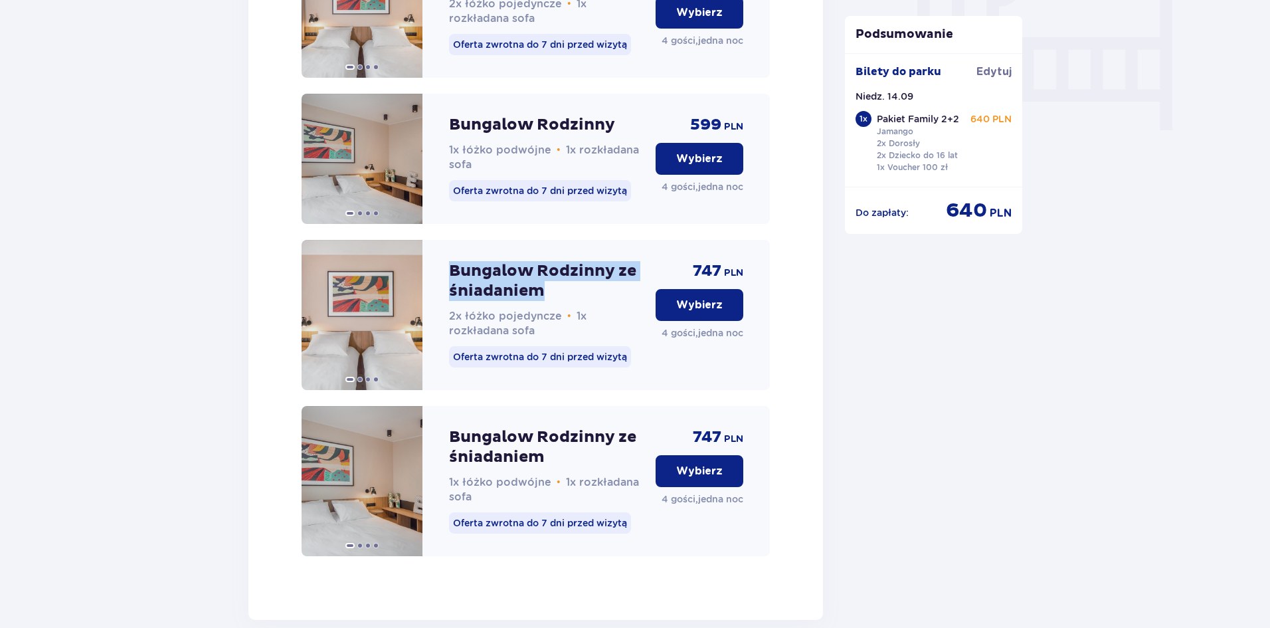
click at [440, 294] on div "Bungalow Rodzinny ze śniadaniem 2x łóżko pojedyncze • 1x rozkładana sofa Oferta…" at bounding box center [536, 315] width 468 height 150
click at [466, 301] on p "Bungalow Rodzinny ze śniadaniem" at bounding box center [547, 281] width 196 height 40
click at [365, 348] on img at bounding box center [362, 315] width 121 height 150
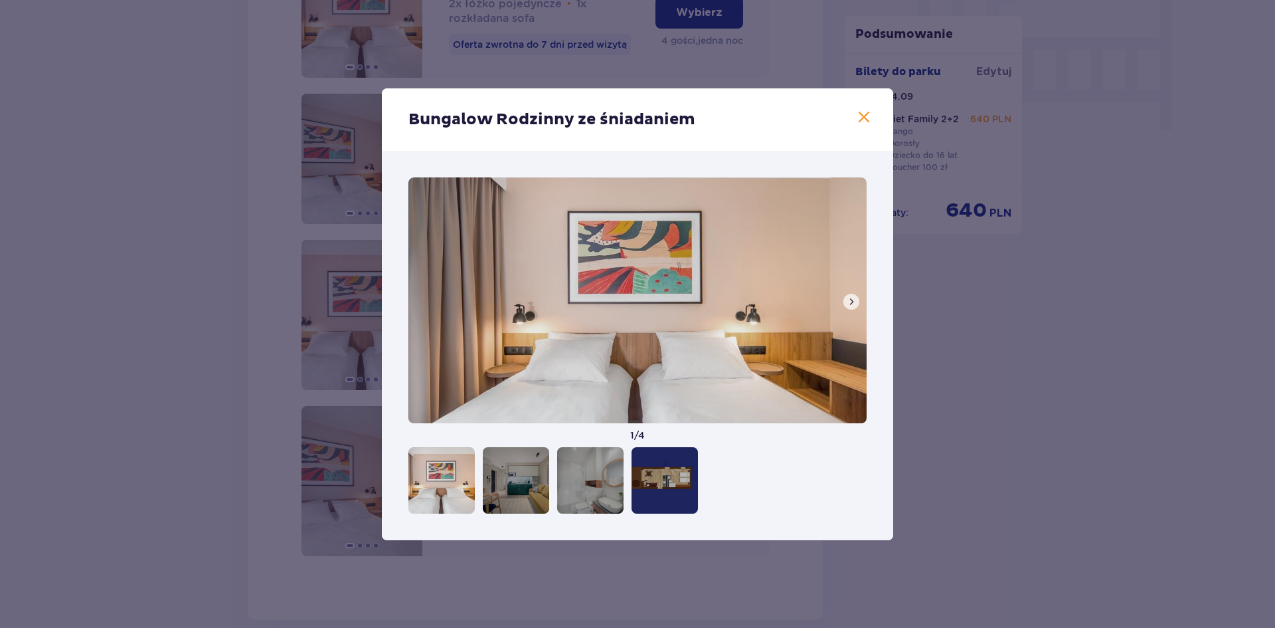
click at [862, 122] on span at bounding box center [864, 118] width 16 height 16
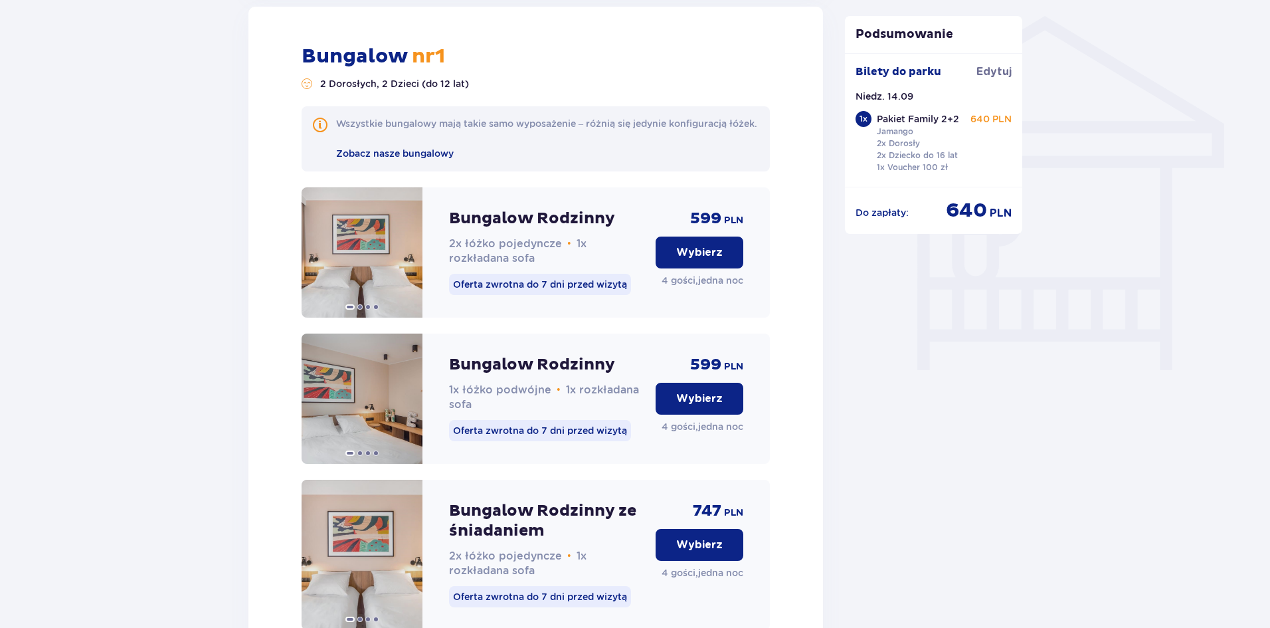
scroll to position [1395, 0]
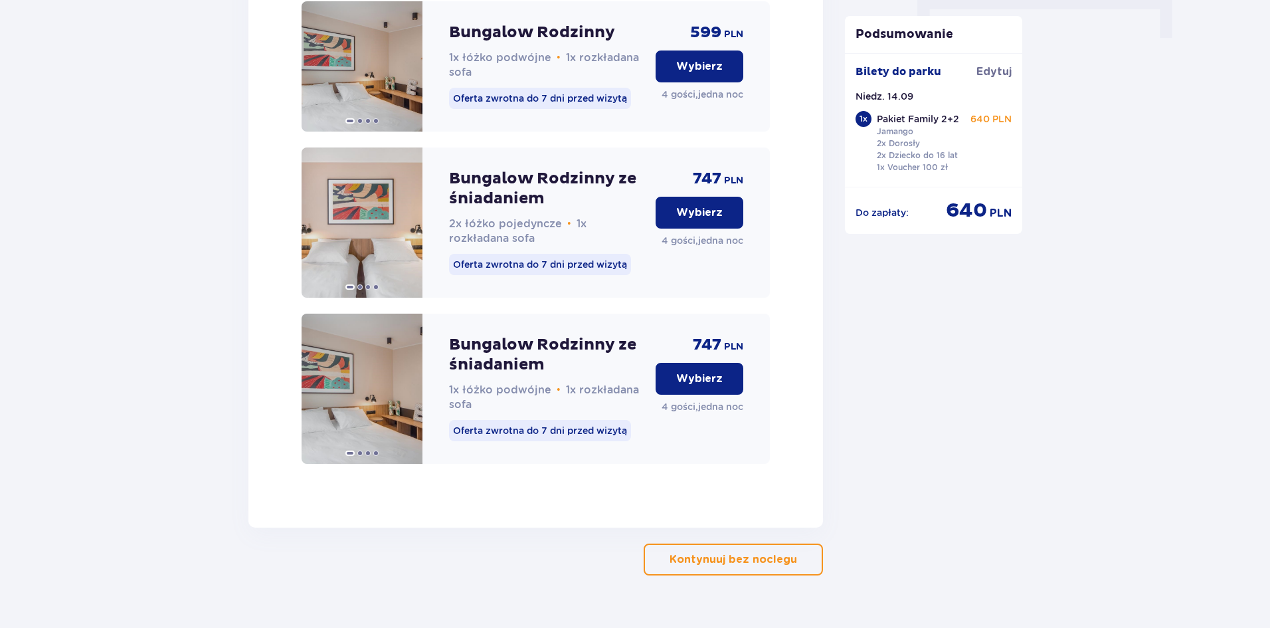
drag, startPoint x: 812, startPoint y: 369, endPoint x: 1116, endPoint y: 527, distance: 342.3
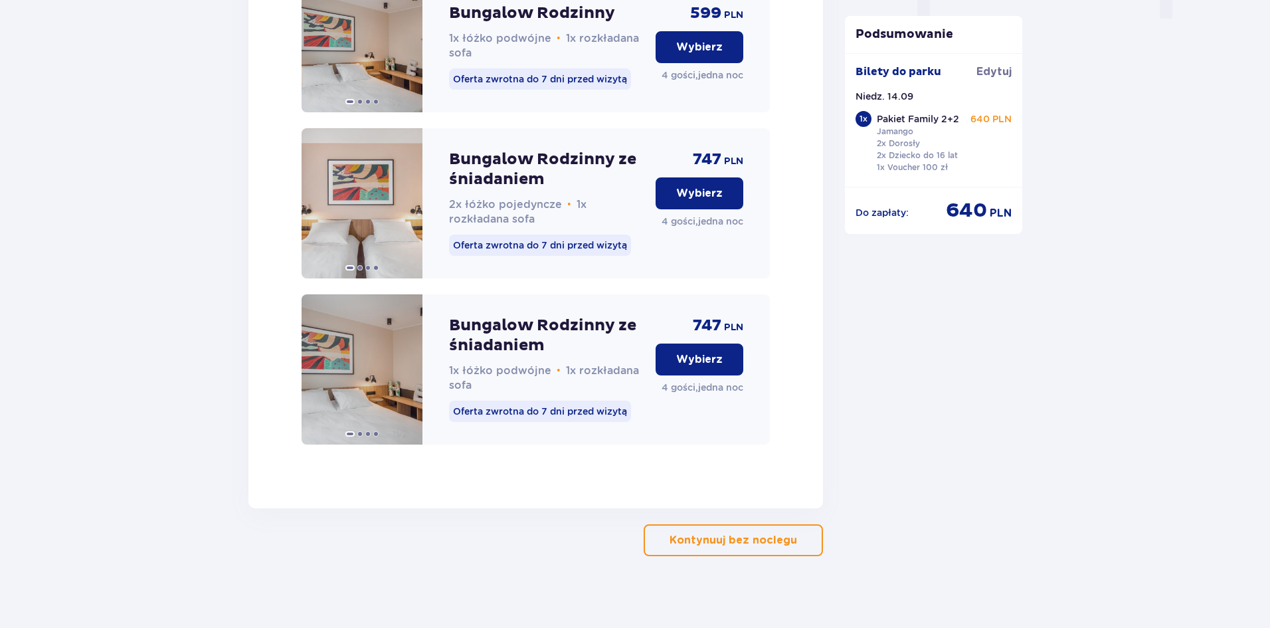
scroll to position [1436, 0]
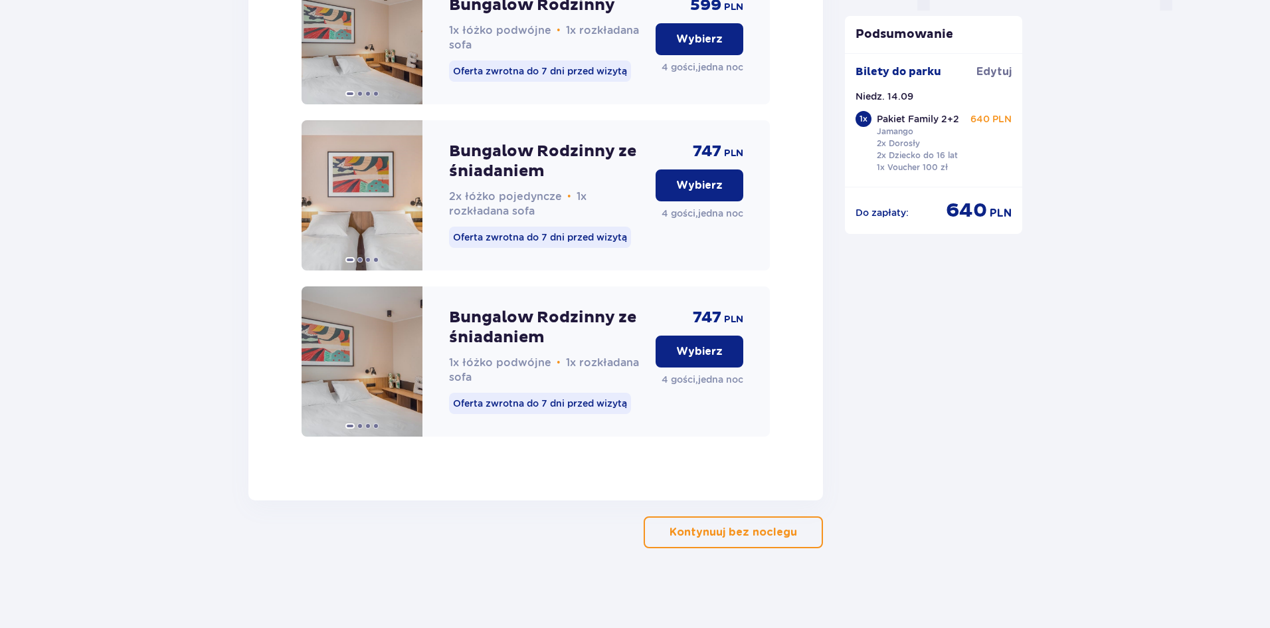
click at [672, 528] on p "Kontynuuj bez noclegu" at bounding box center [734, 532] width 128 height 15
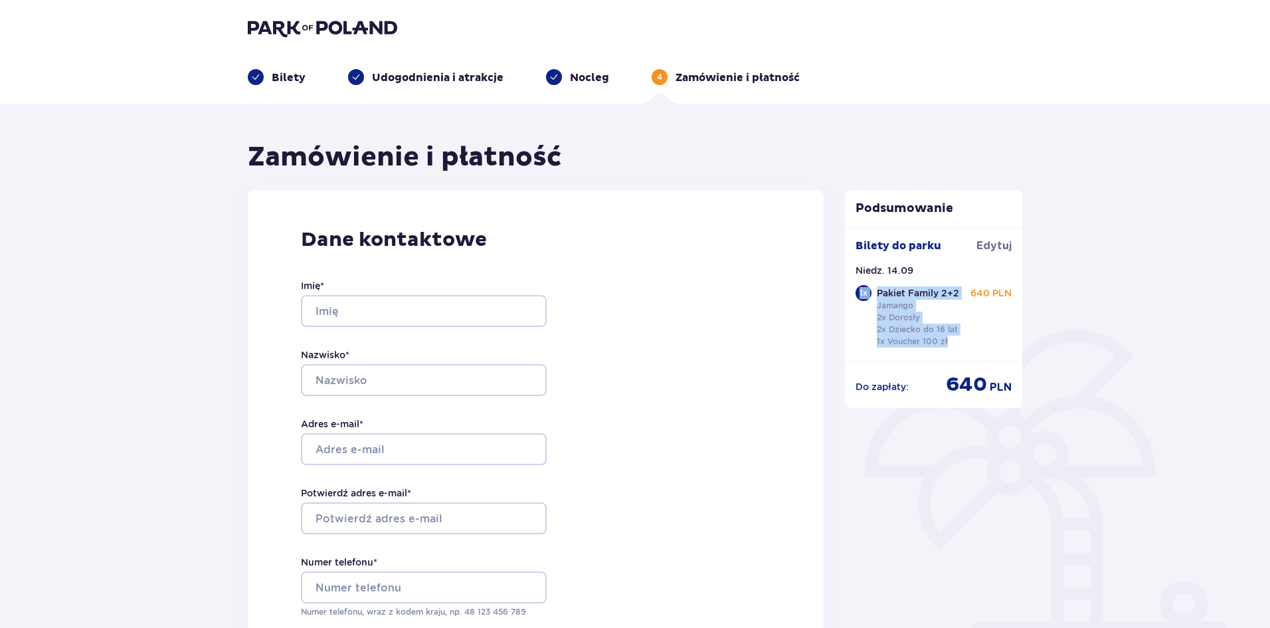
drag, startPoint x: 951, startPoint y: 341, endPoint x: 856, endPoint y: 282, distance: 112.5
click at [856, 282] on div "Bilety do [GEOGRAPHIC_DATA] Niedz. 14.09 1 x Pakiet Family 2+2 Jamango 2x Doros…" at bounding box center [934, 294] width 157 height 112
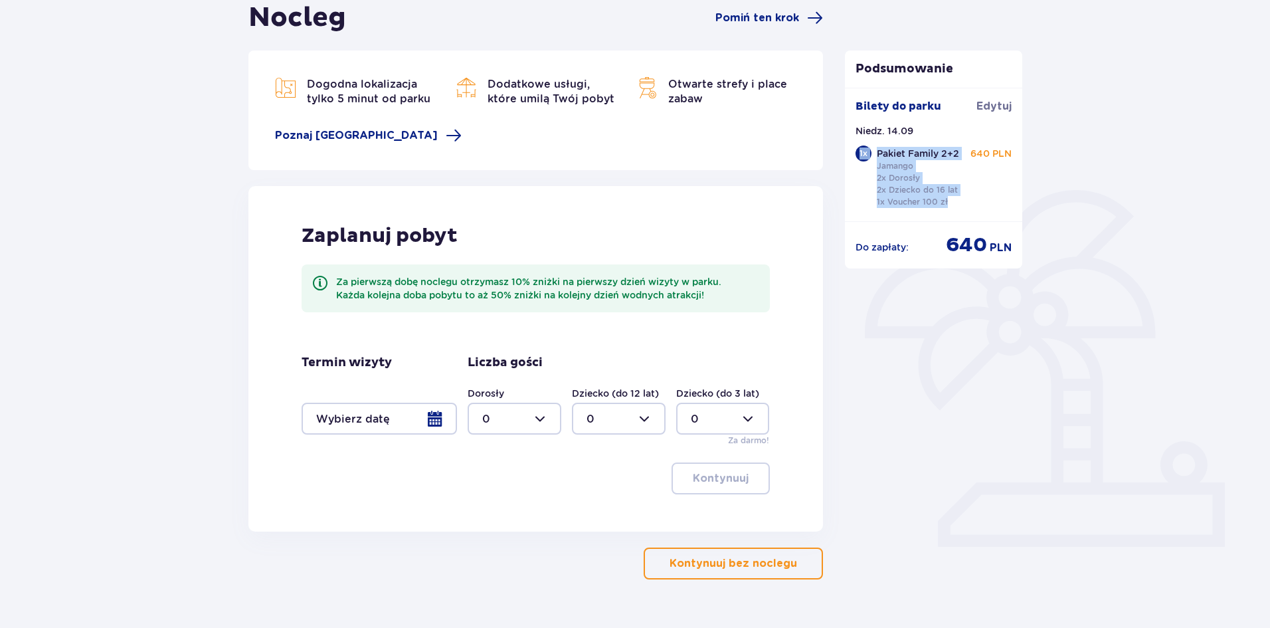
scroll to position [171, 0]
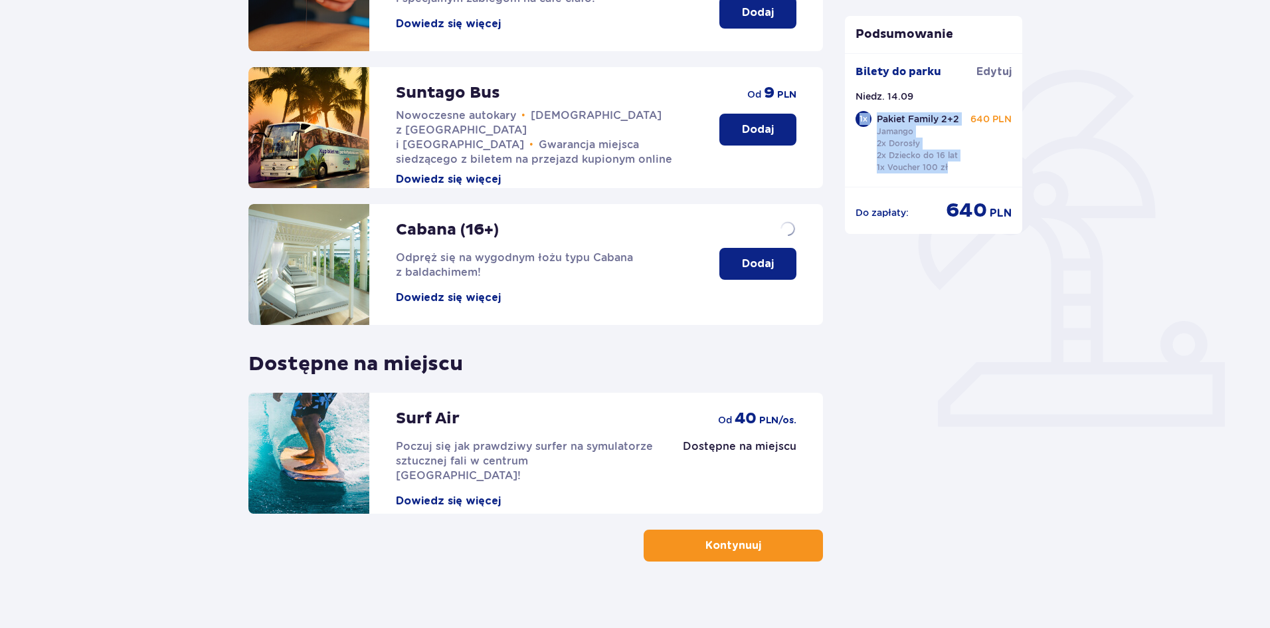
scroll to position [273, 0]
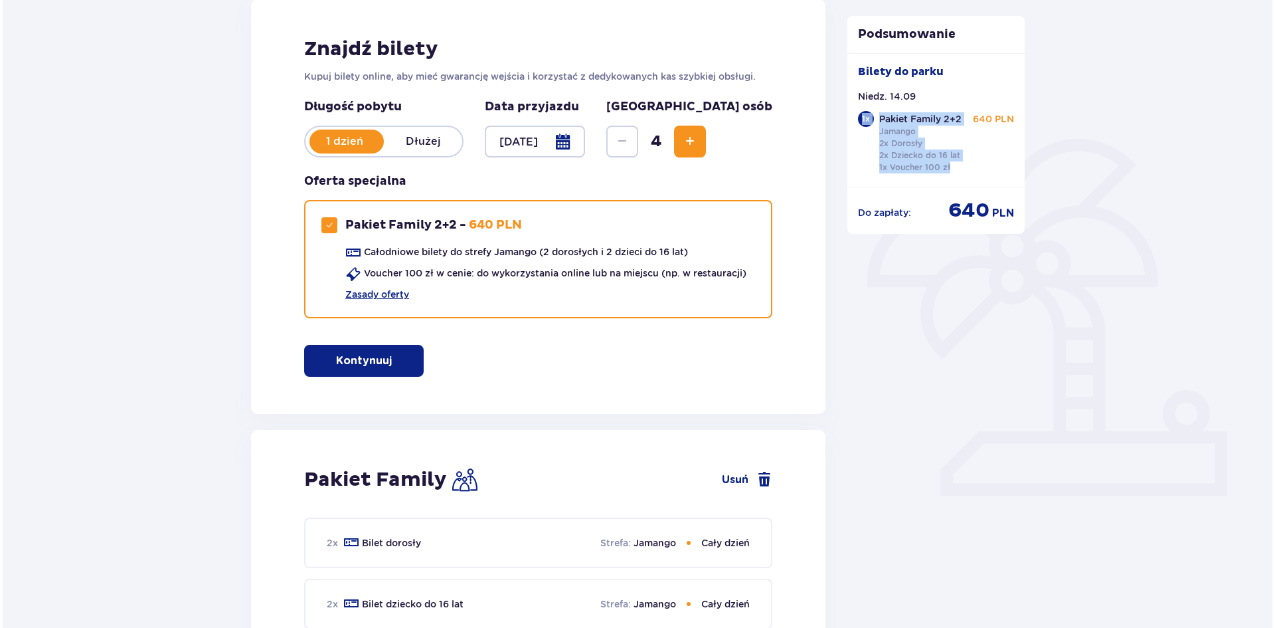
scroll to position [133, 0]
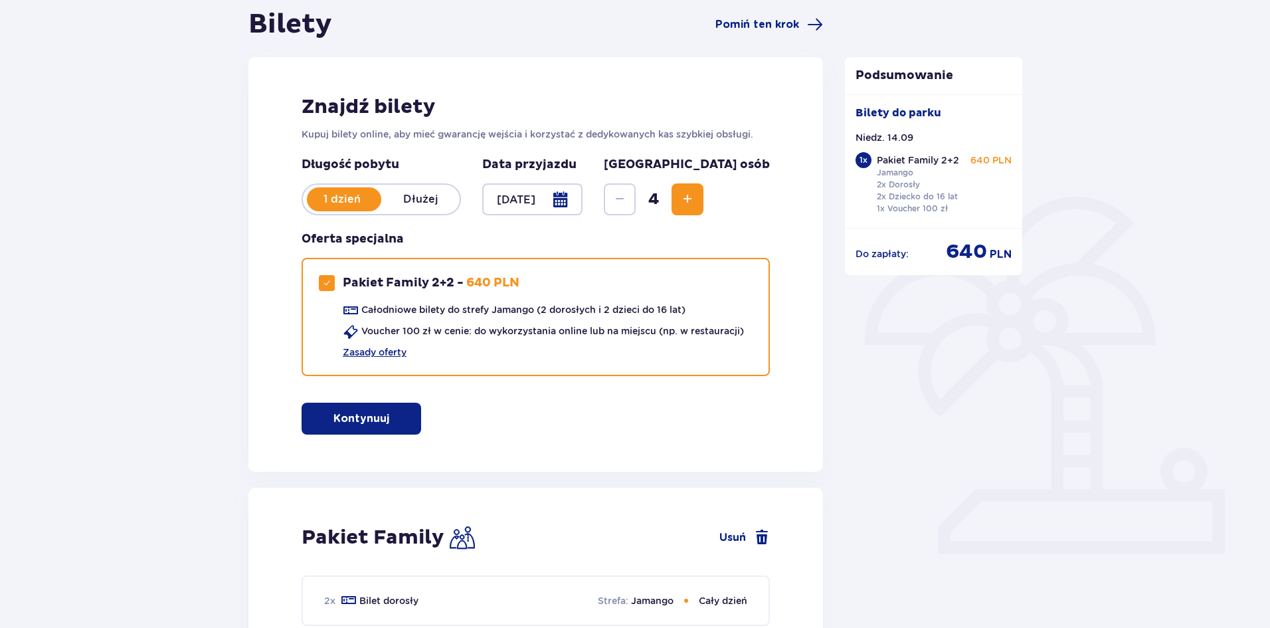
click at [583, 194] on div at bounding box center [532, 199] width 100 height 32
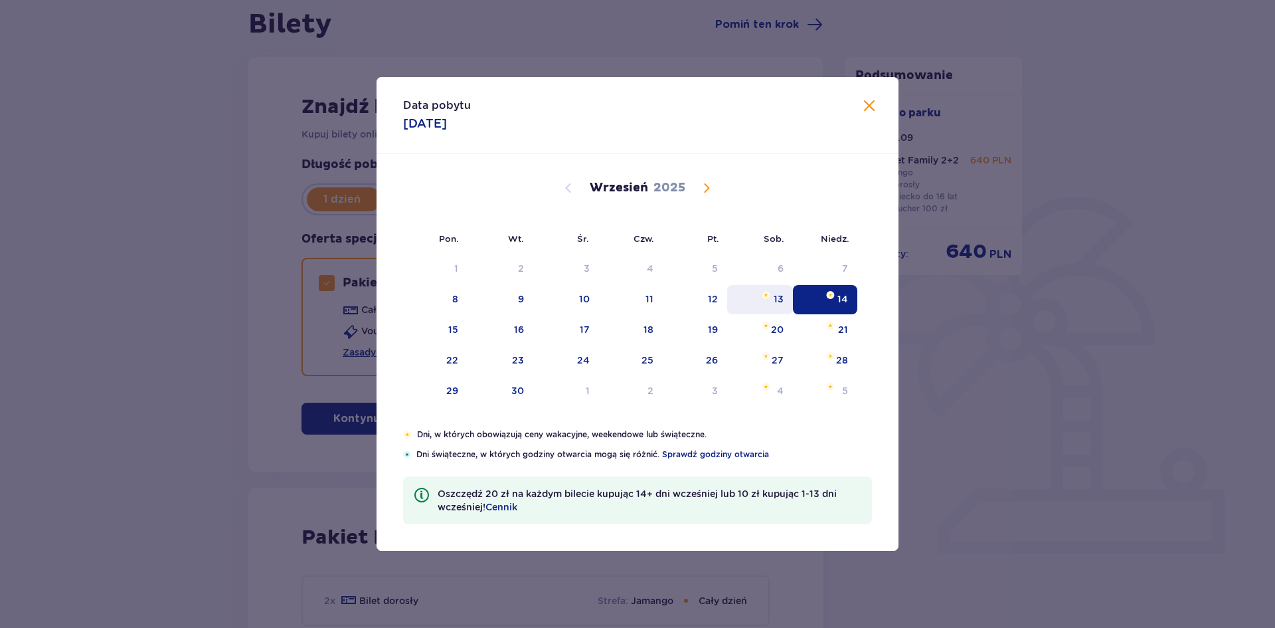
click at [755, 304] on div "13" at bounding box center [760, 299] width 66 height 29
type input "[DATE]"
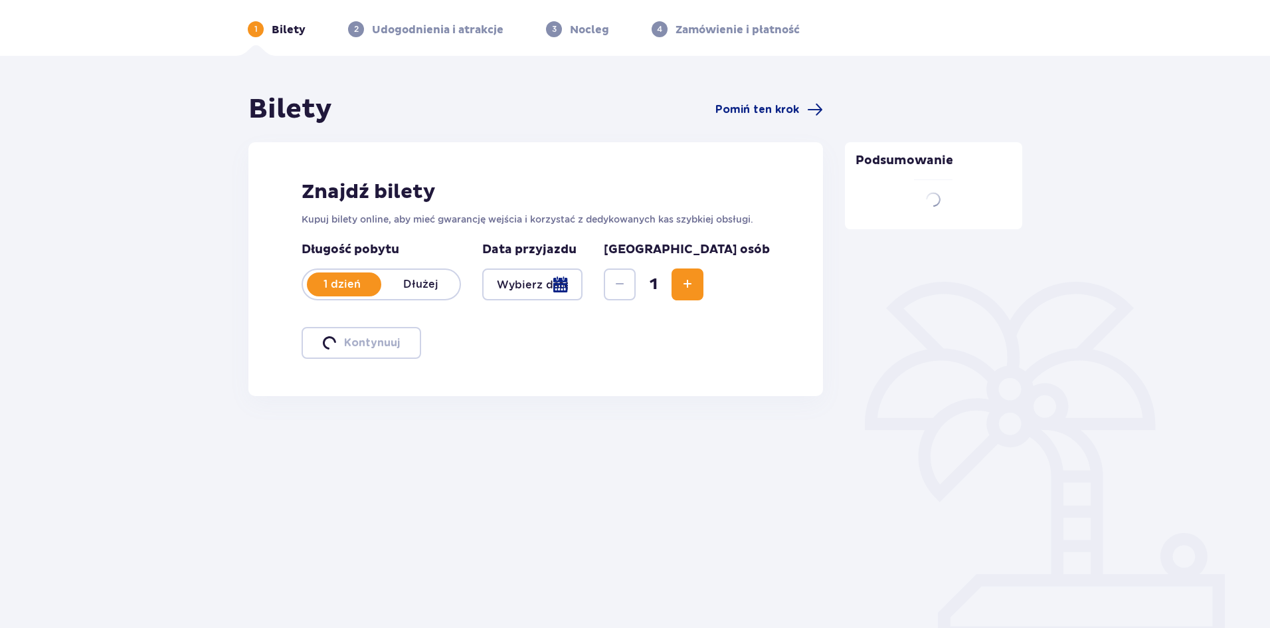
scroll to position [49, 0]
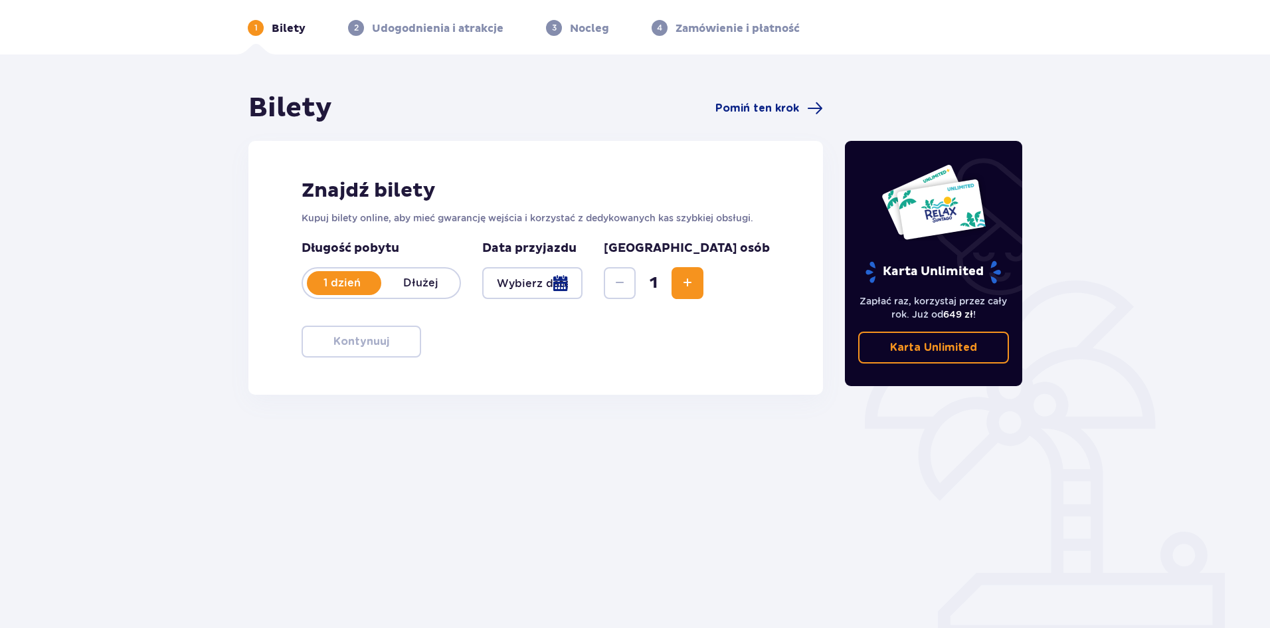
click at [696, 286] on span "Increase" at bounding box center [688, 283] width 16 height 16
click at [696, 288] on span "Increase" at bounding box center [688, 283] width 16 height 16
drag, startPoint x: 768, startPoint y: 353, endPoint x: 628, endPoint y: 324, distance: 143.2
click at [767, 354] on div "Znajdź bilety Kupuj bilety online, aby mieć gwarancję wejścia i korzystać z ded…" at bounding box center [535, 268] width 575 height 254
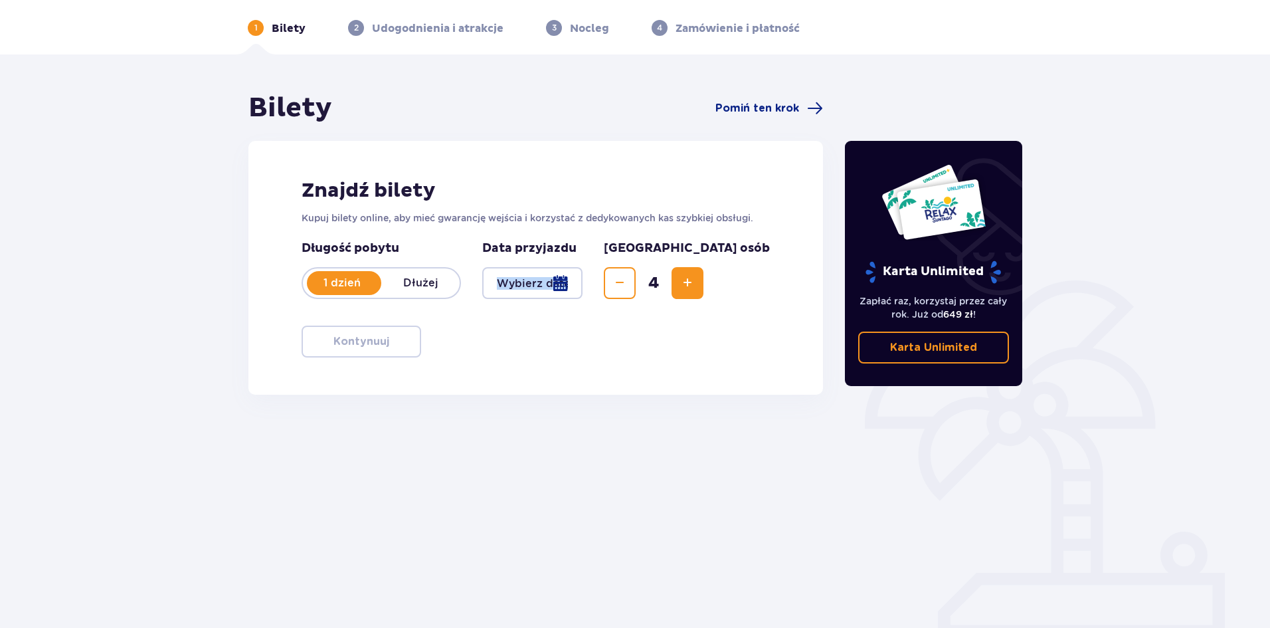
drag, startPoint x: 619, startPoint y: 263, endPoint x: 624, endPoint y: 268, distance: 7.1
click at [583, 268] on div "Data przyjazdu" at bounding box center [532, 269] width 100 height 58
click at [583, 280] on div at bounding box center [532, 283] width 100 height 32
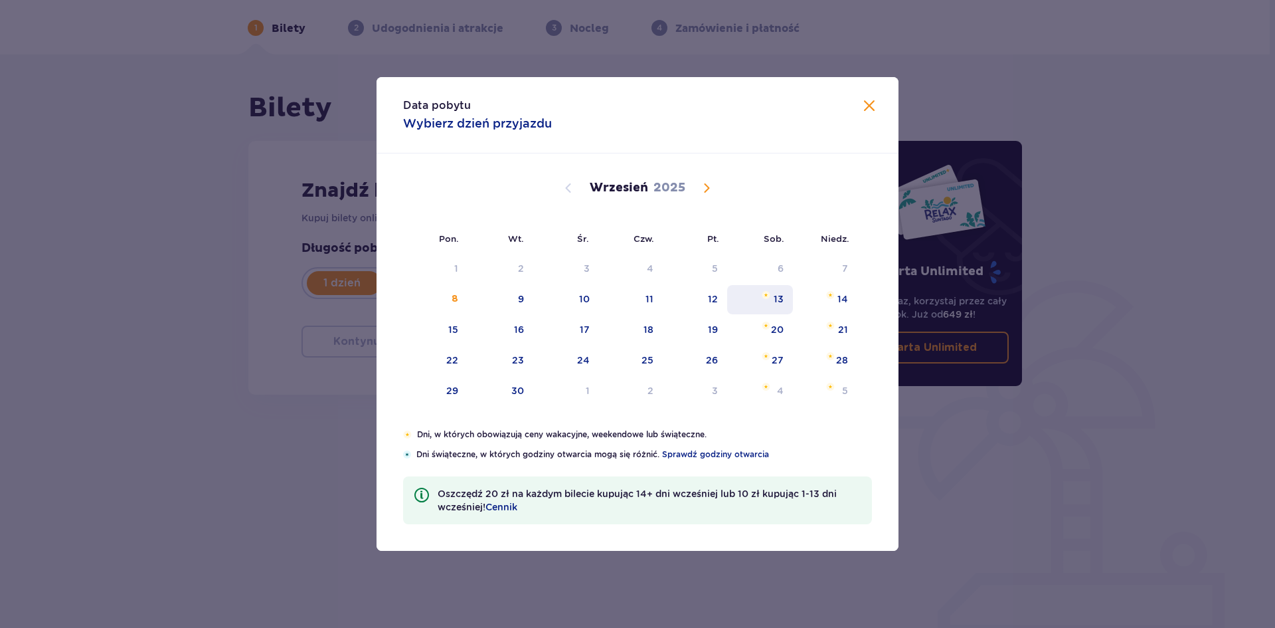
click at [763, 298] on img "sobota, 13 września 2025" at bounding box center [766, 295] width 9 height 8
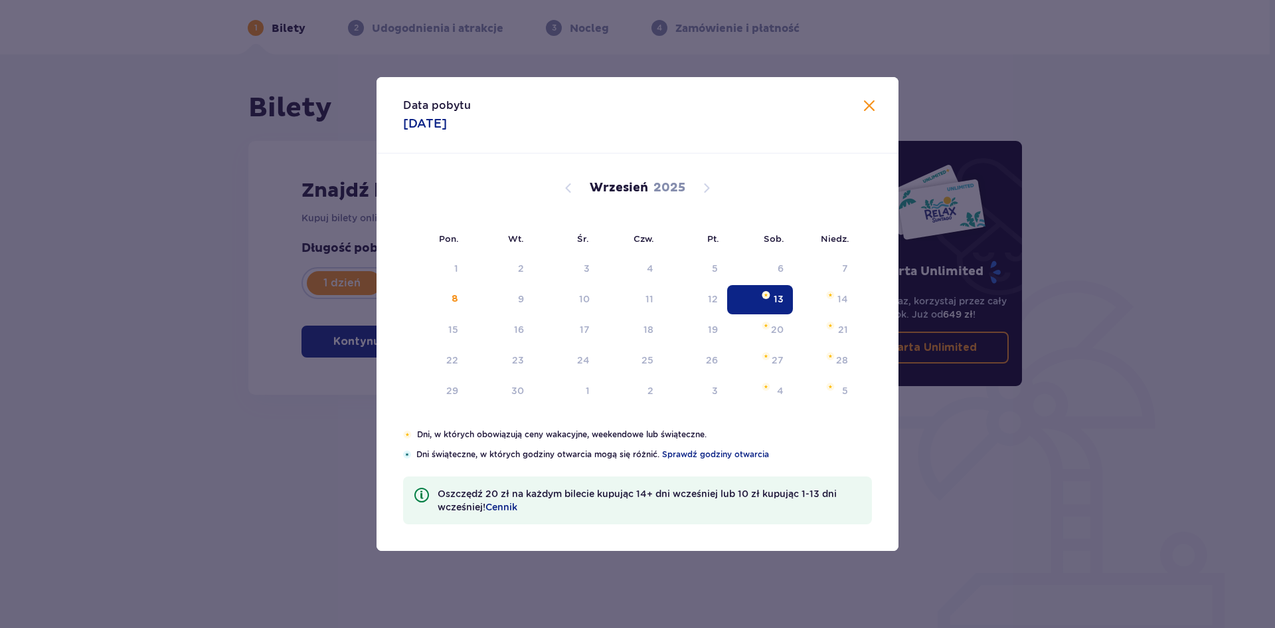
type input "[DATE]"
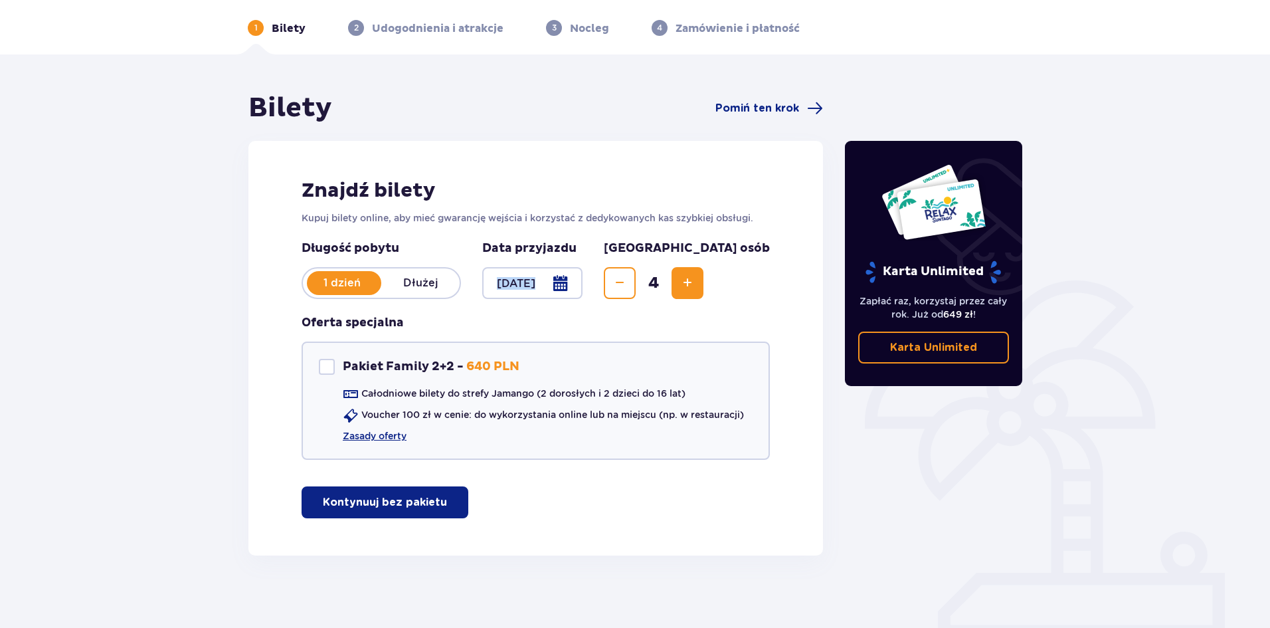
click at [583, 277] on div at bounding box center [532, 283] width 100 height 32
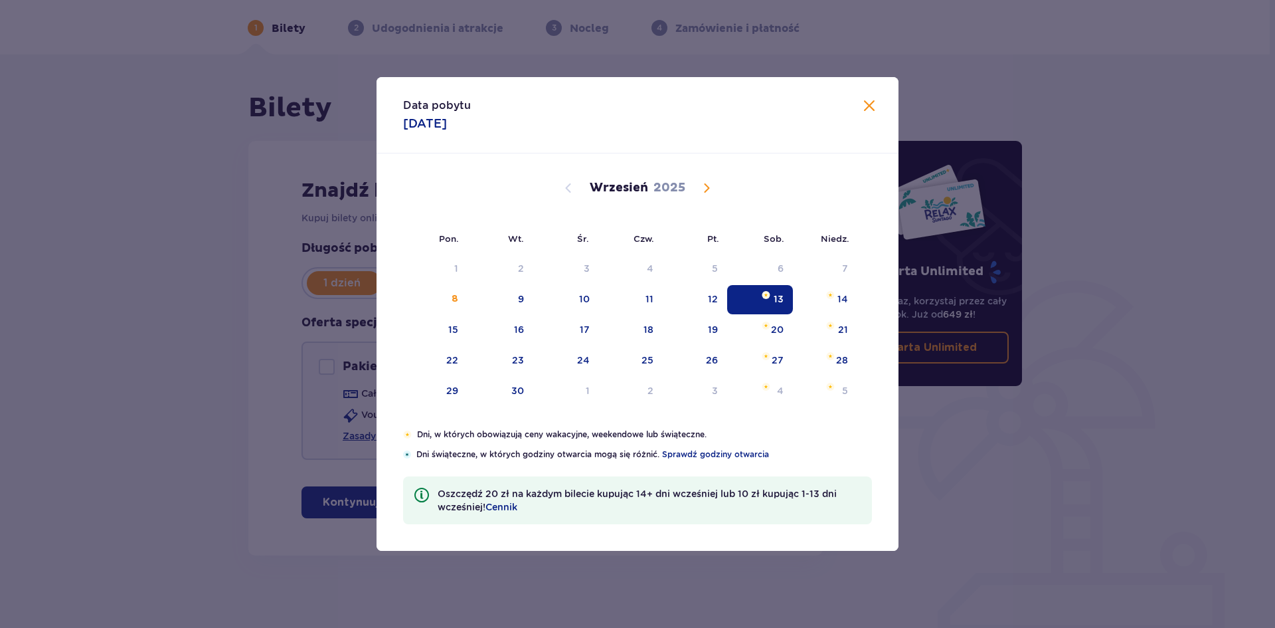
click at [869, 100] on span at bounding box center [870, 106] width 16 height 16
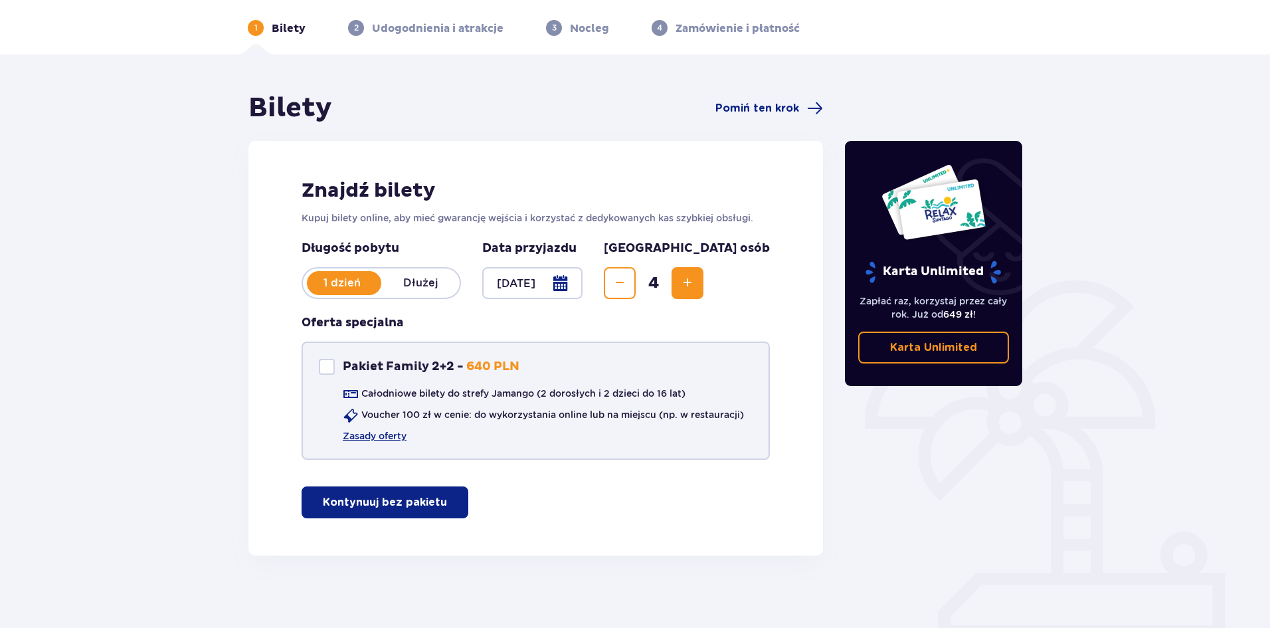
click at [330, 374] on div at bounding box center [327, 367] width 16 height 16
checkbox input "true"
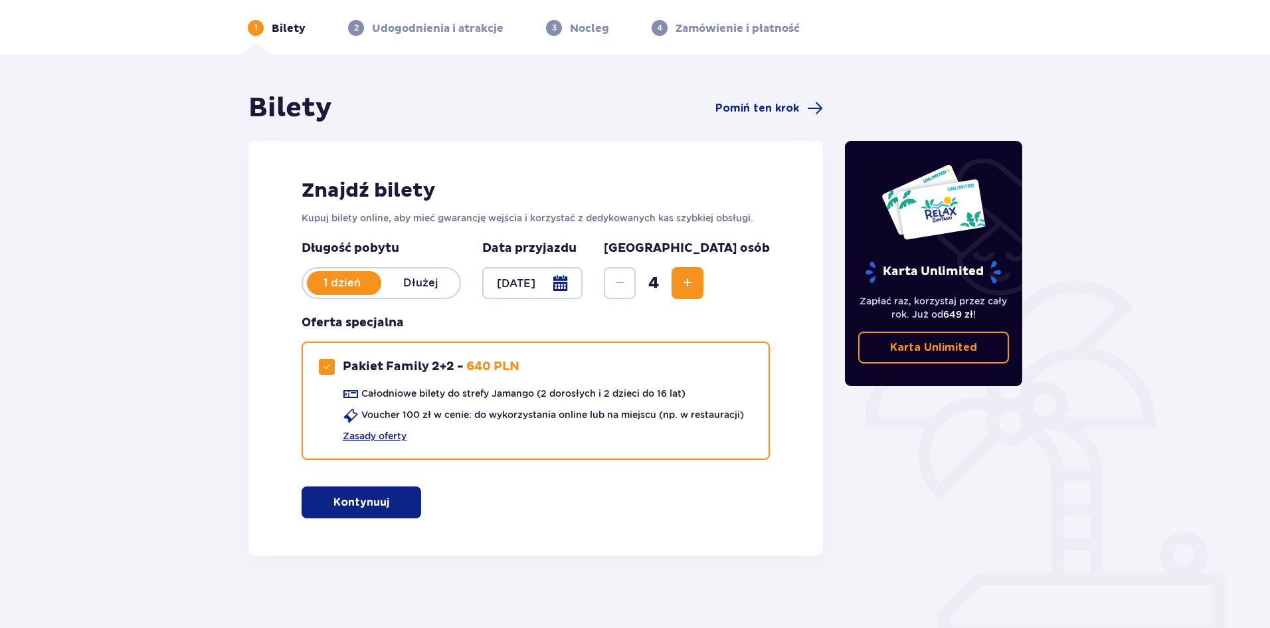
click at [365, 484] on div "Znajdź bilety Kupuj bilety online, aby mieć gwarancję wejścia i korzystać z ded…" at bounding box center [535, 348] width 575 height 415
click at [400, 514] on button "Kontynuuj" at bounding box center [362, 502] width 120 height 32
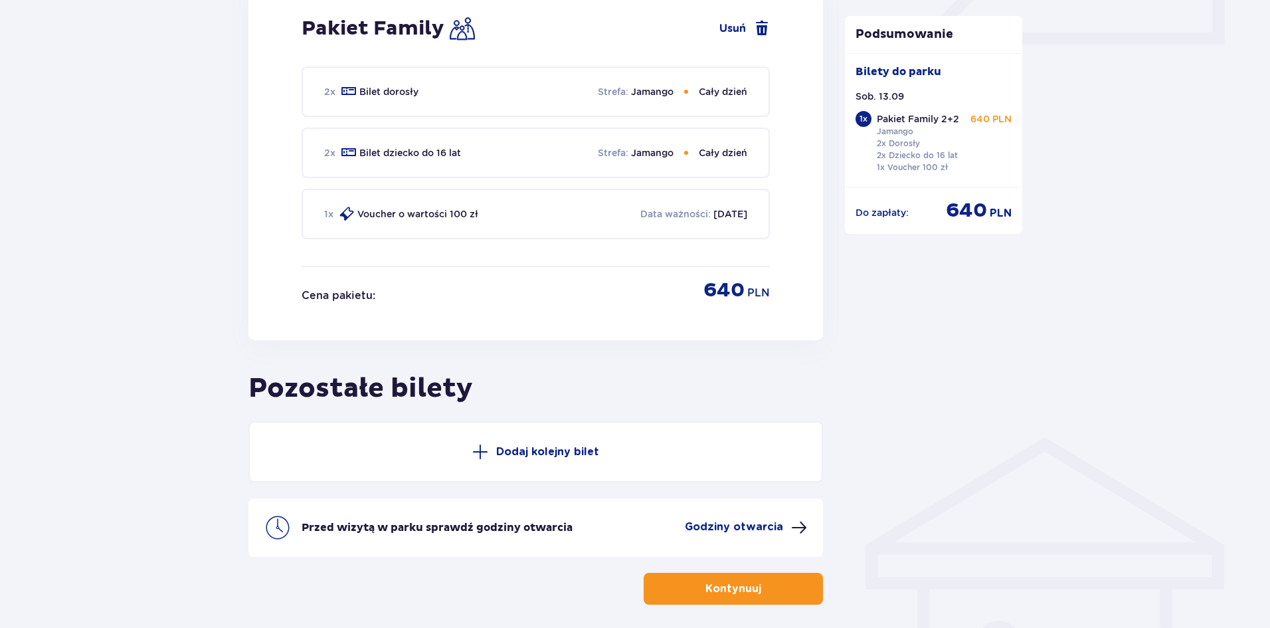
scroll to position [671, 0]
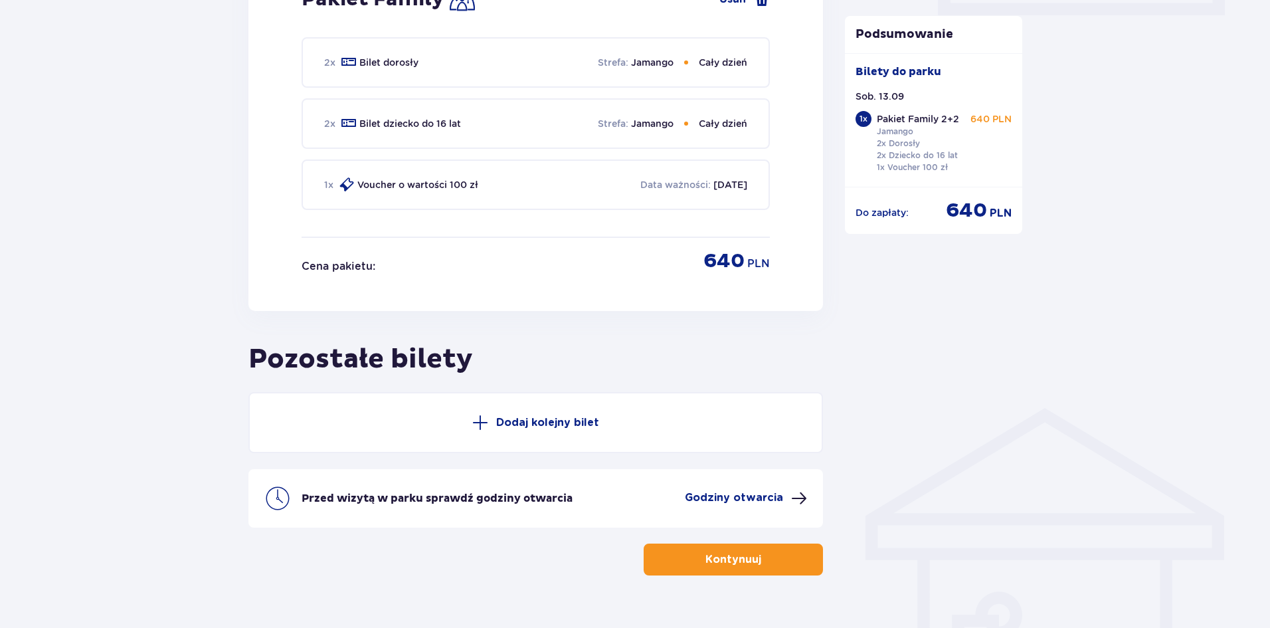
click at [492, 434] on button "Dodaj kolejny bilet" at bounding box center [535, 422] width 575 height 61
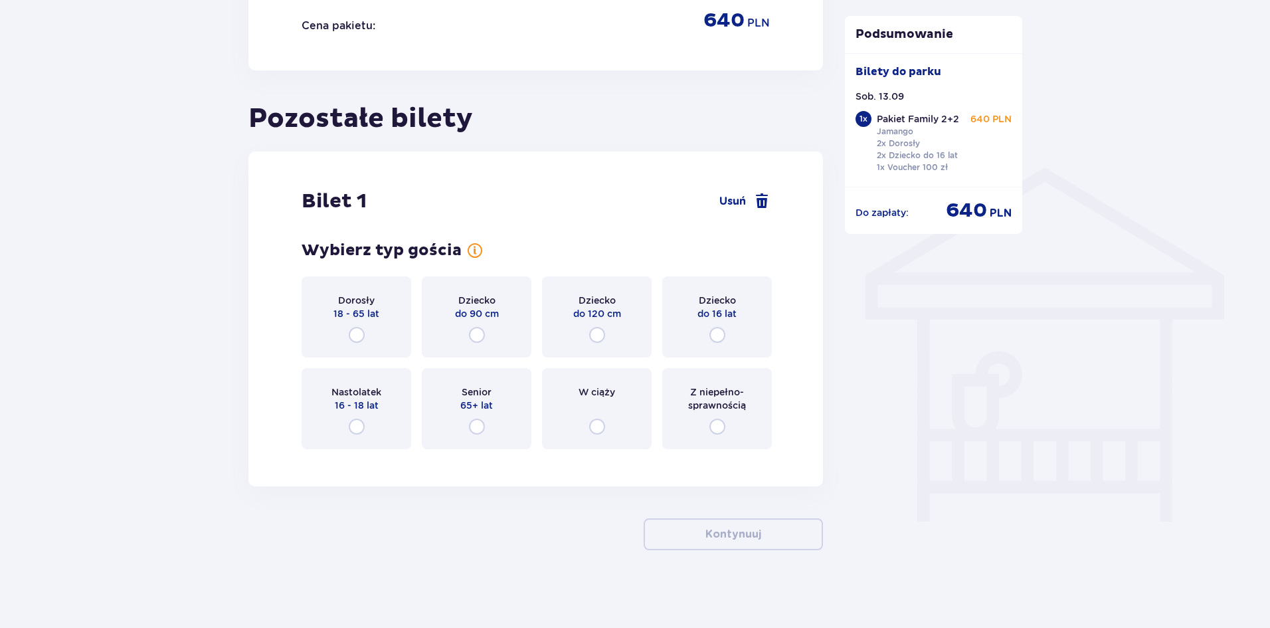
scroll to position [913, 0]
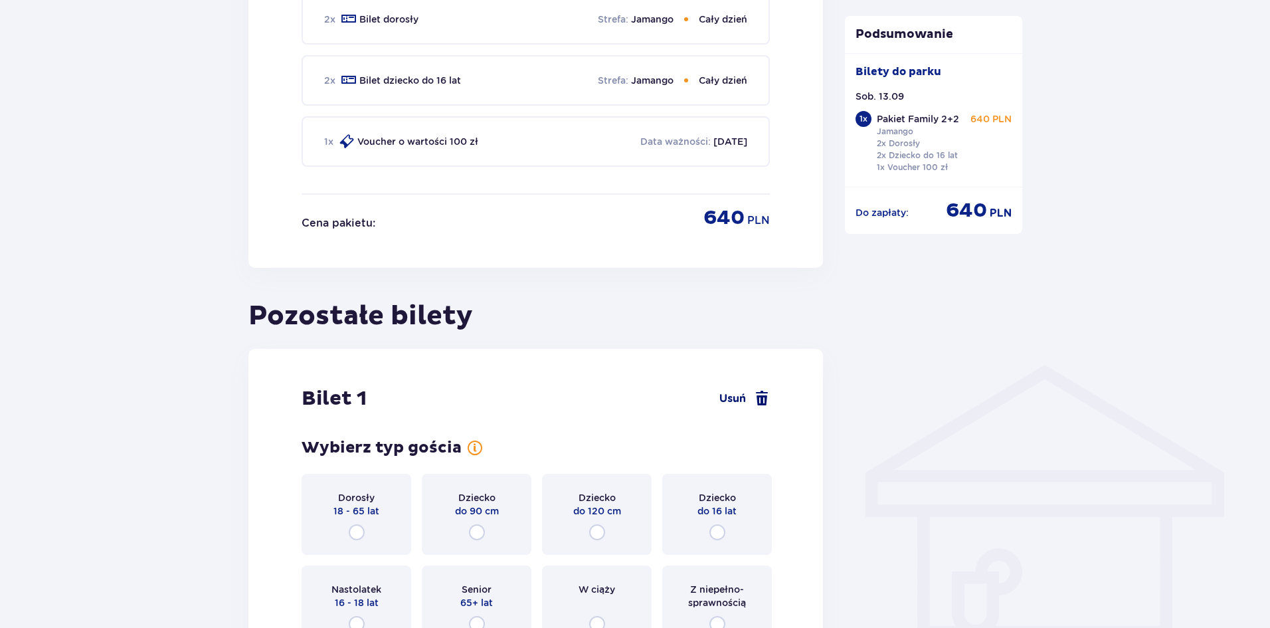
click at [762, 399] on span at bounding box center [762, 399] width 16 height 16
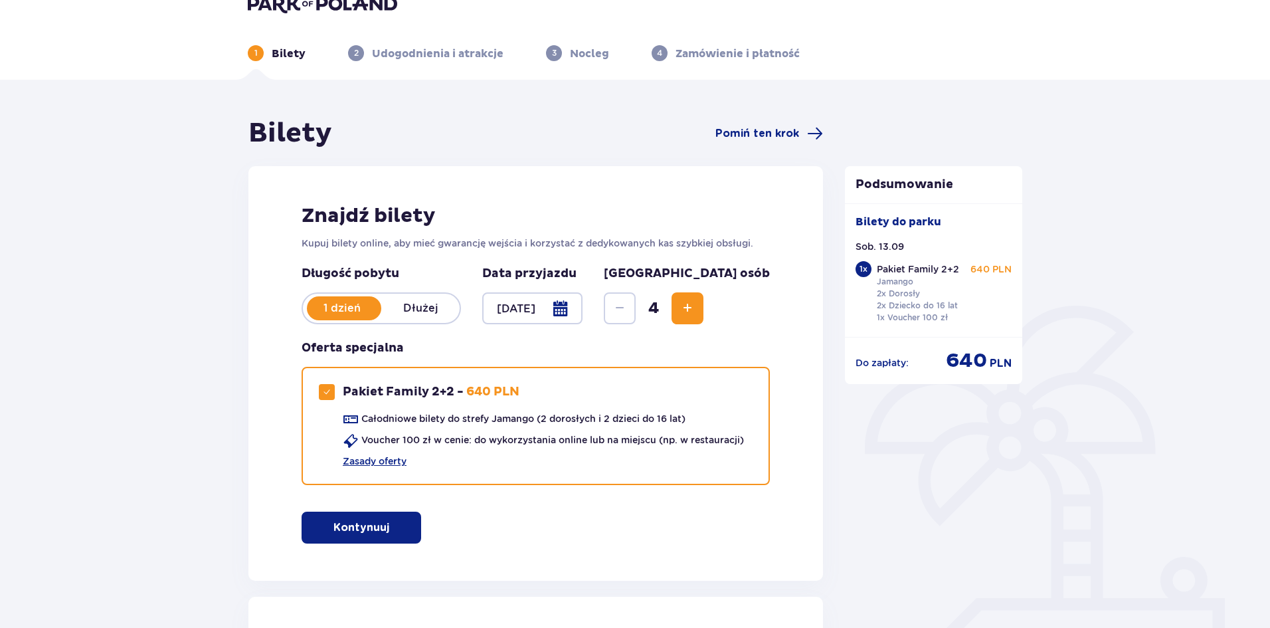
scroll to position [0, 0]
